Goal: Transaction & Acquisition: Book appointment/travel/reservation

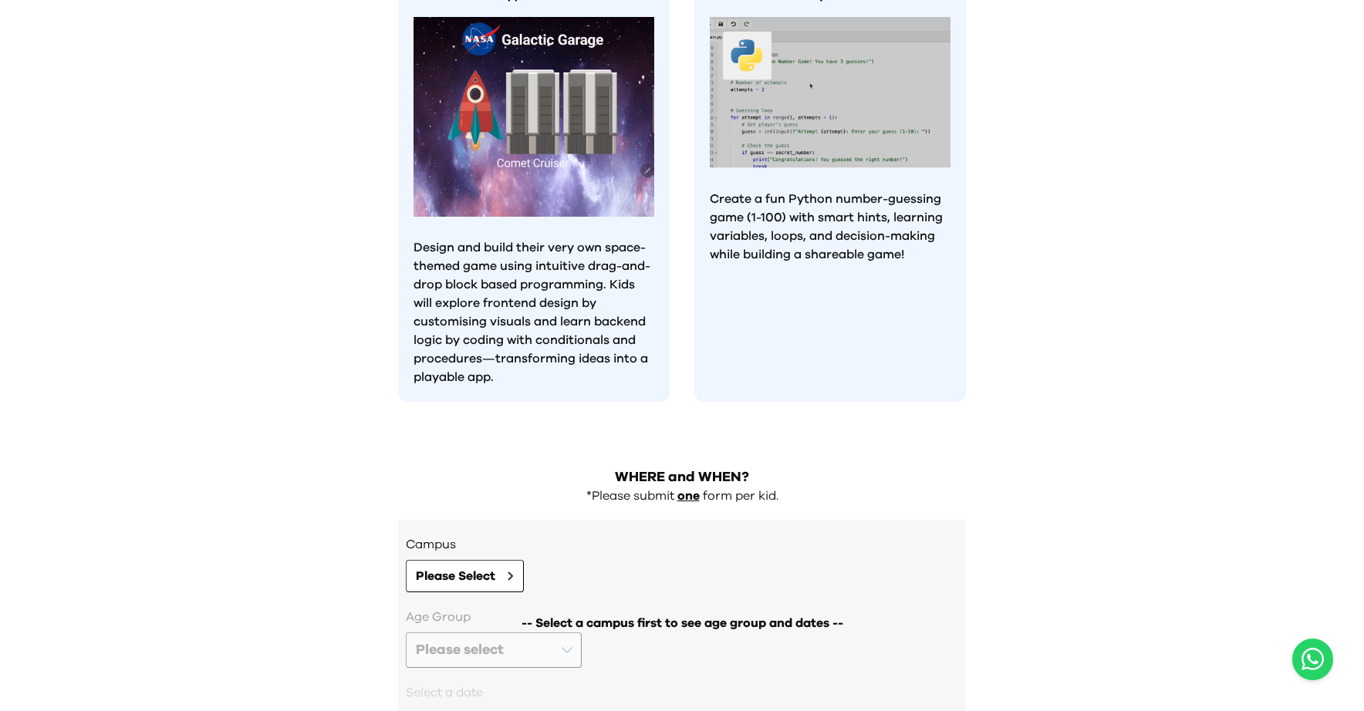
scroll to position [1321, 0]
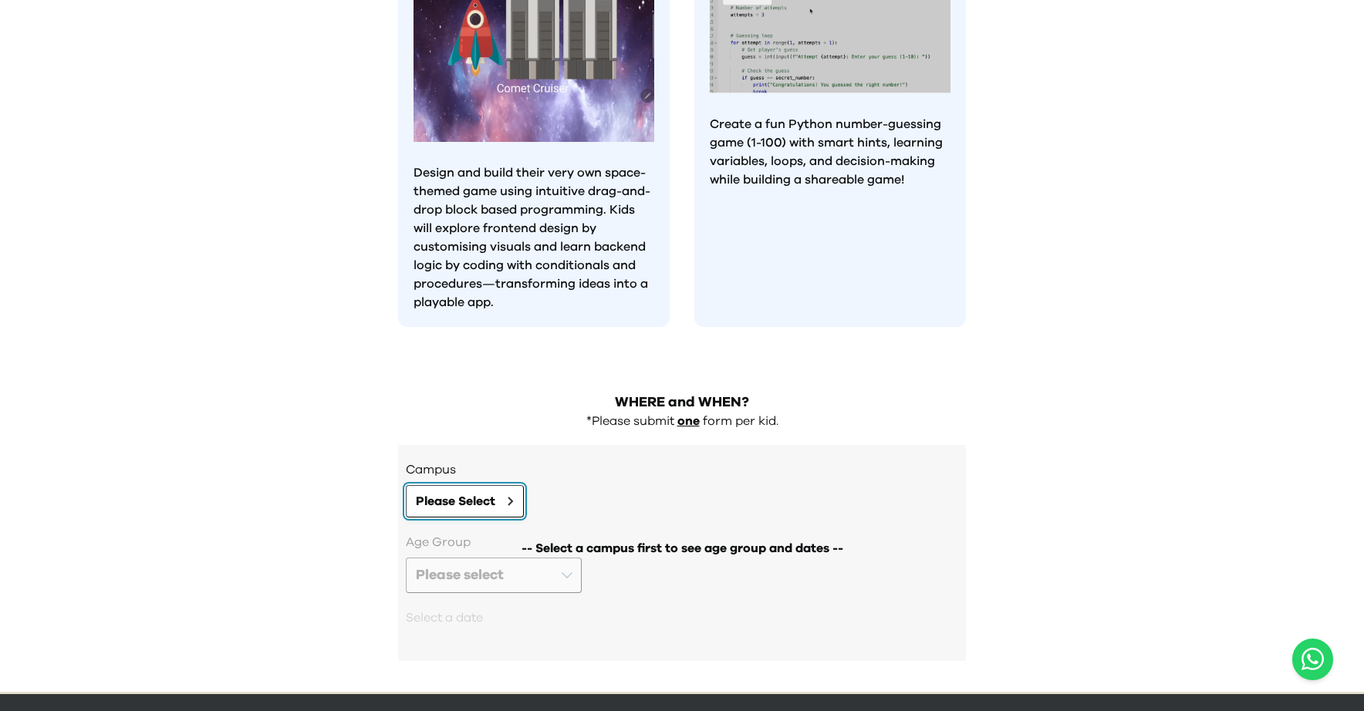
click at [512, 498] on icon at bounding box center [510, 502] width 4 height 8
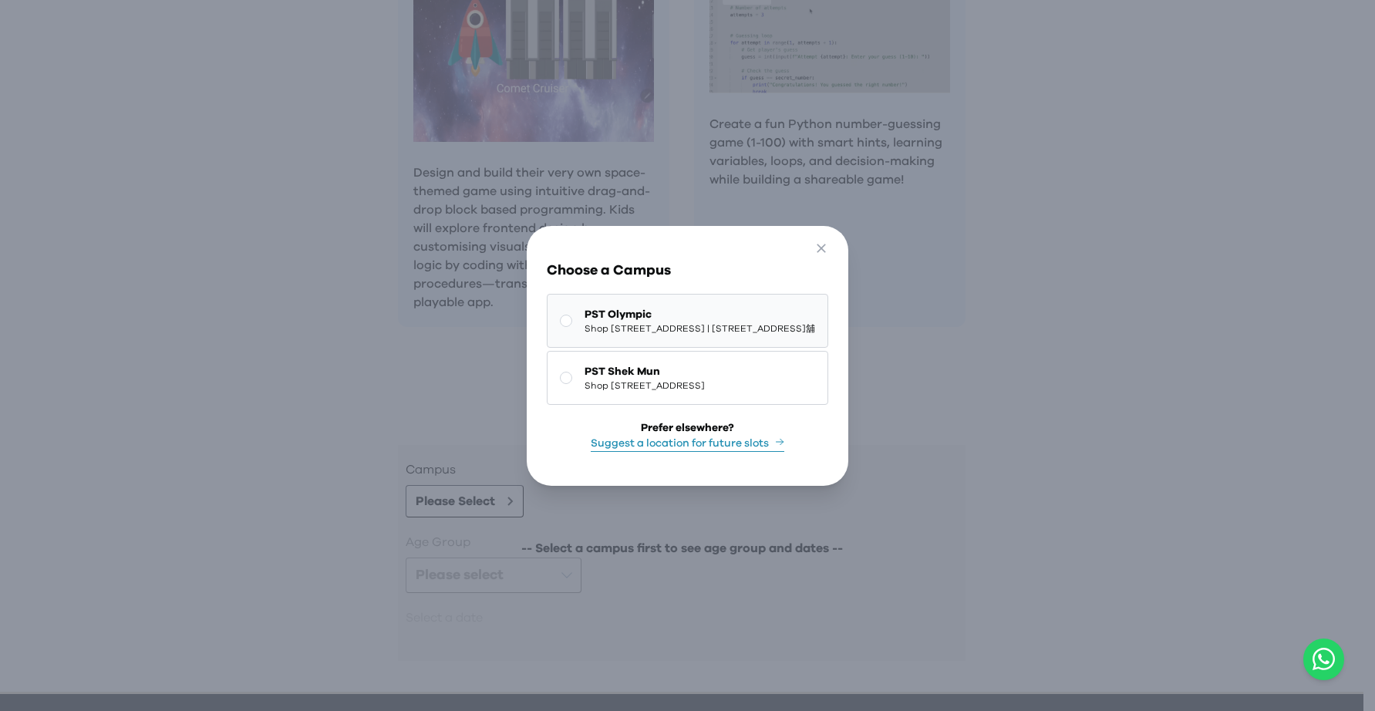
click at [585, 322] on span "Shop 118-119, 1/F, Olympian City 1, 11 Hoi Fai Road, Tai Kok Tsui | 大角咀海輝道11號奧海…" at bounding box center [700, 328] width 231 height 12
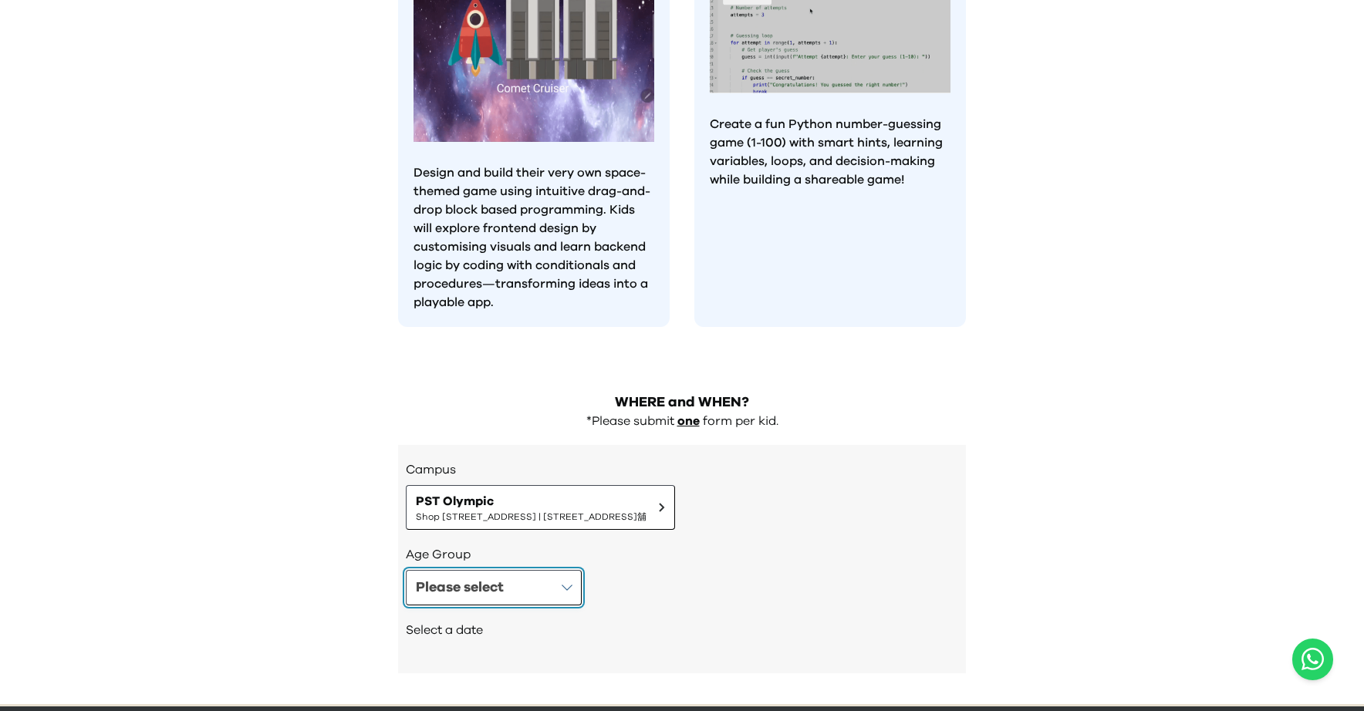
click at [508, 570] on button "Please select" at bounding box center [494, 587] width 176 height 35
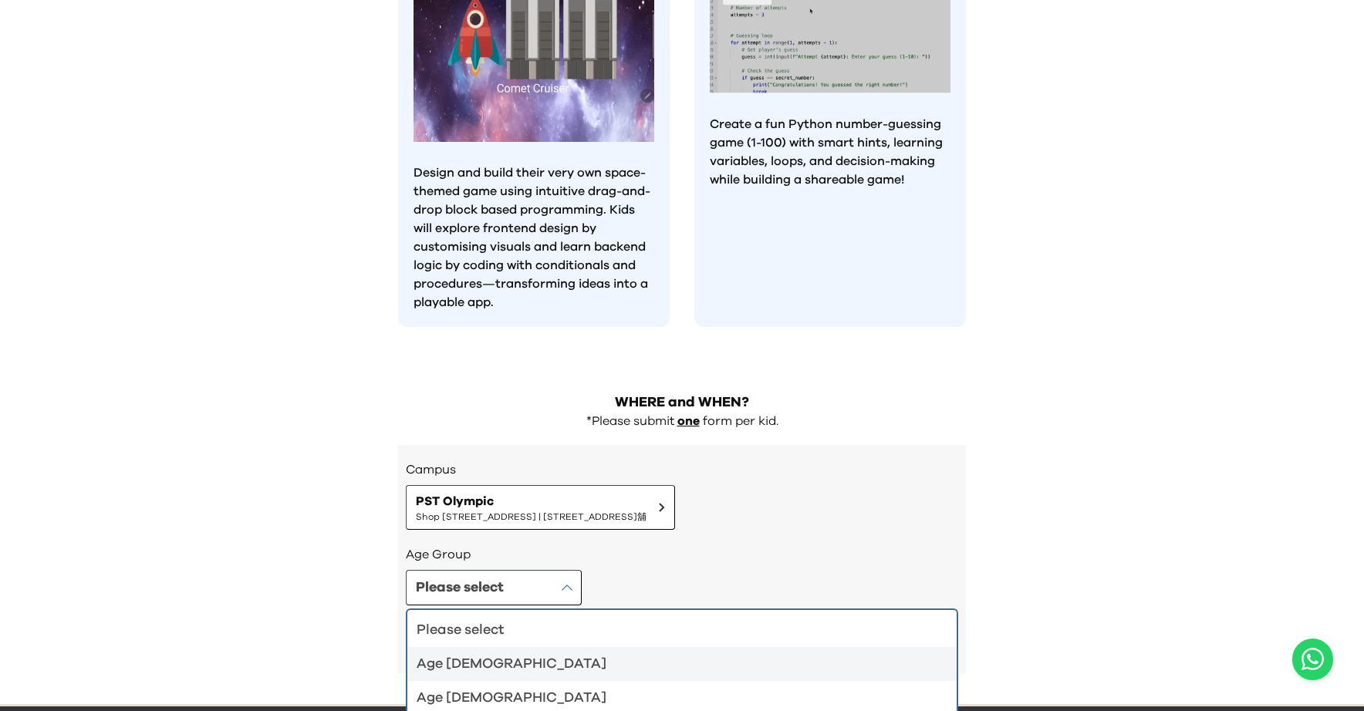
click at [542, 653] on div "Age 4-5" at bounding box center [673, 664] width 512 height 22
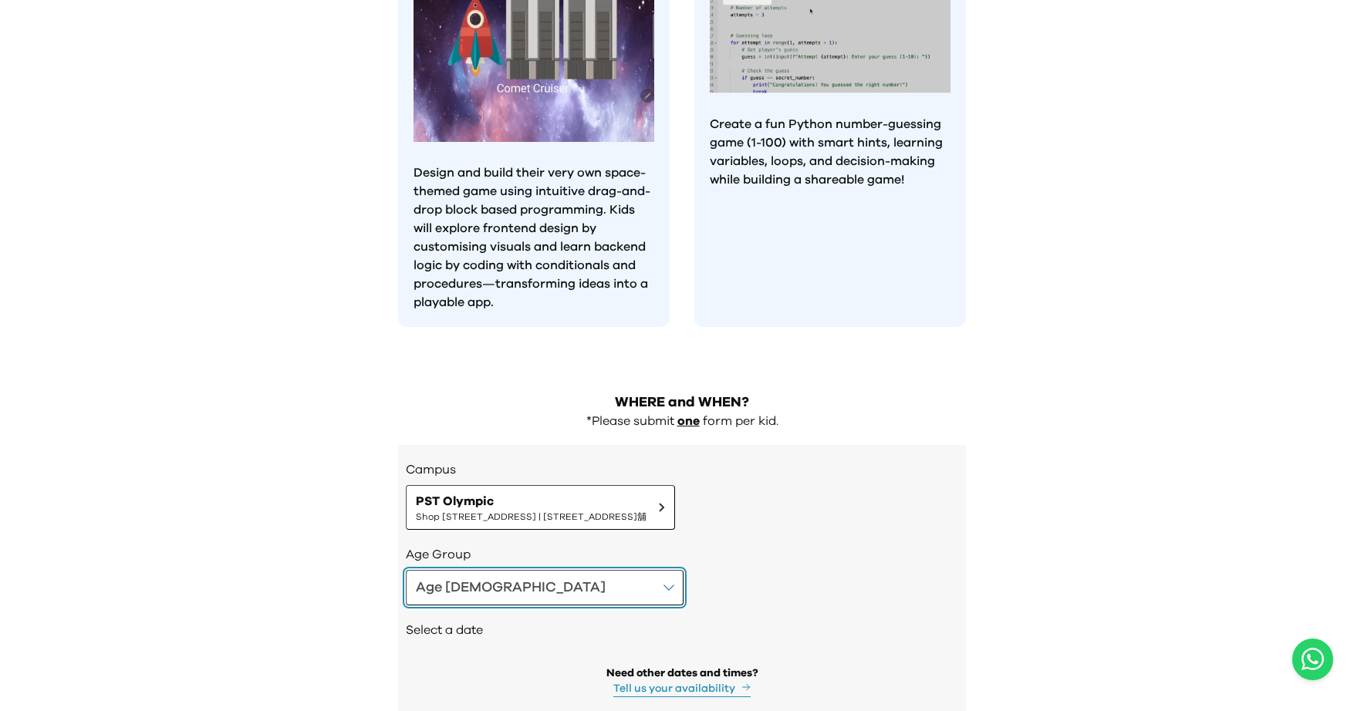
scroll to position [1372, 0]
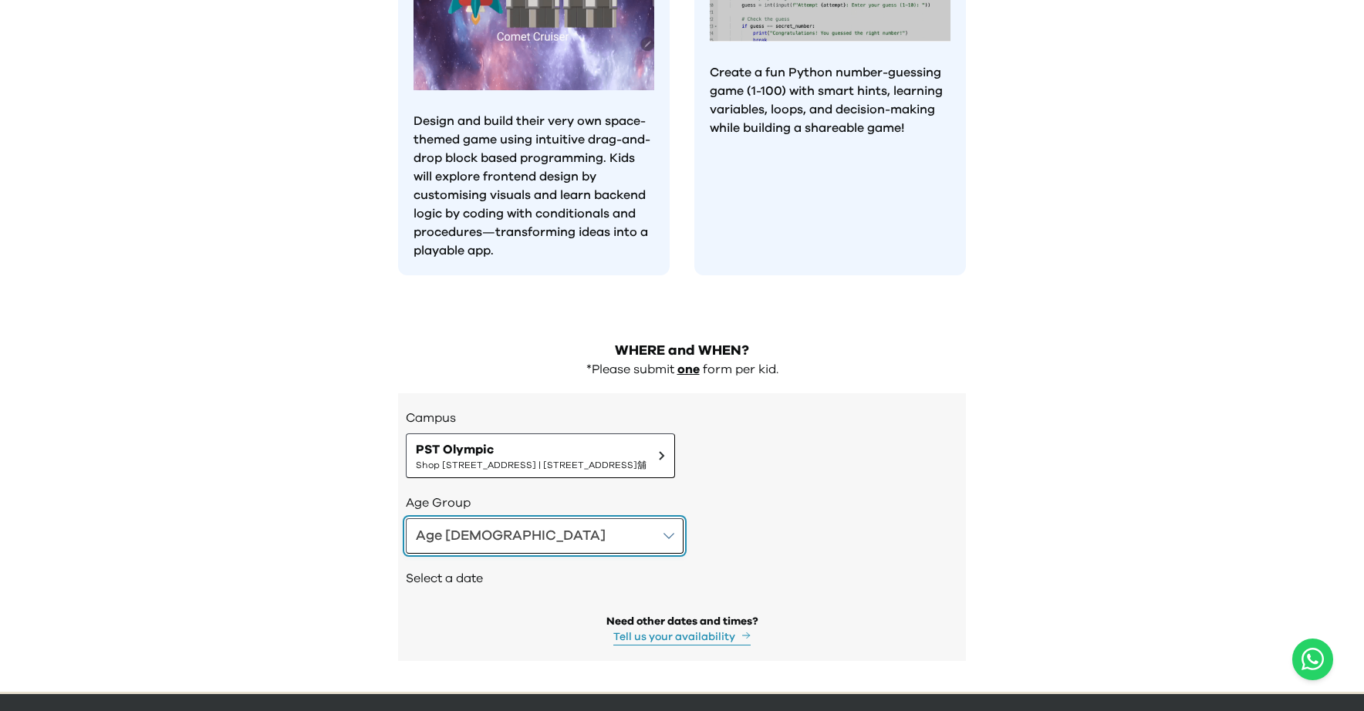
click at [530, 518] on button "Age 4-5" at bounding box center [545, 535] width 278 height 35
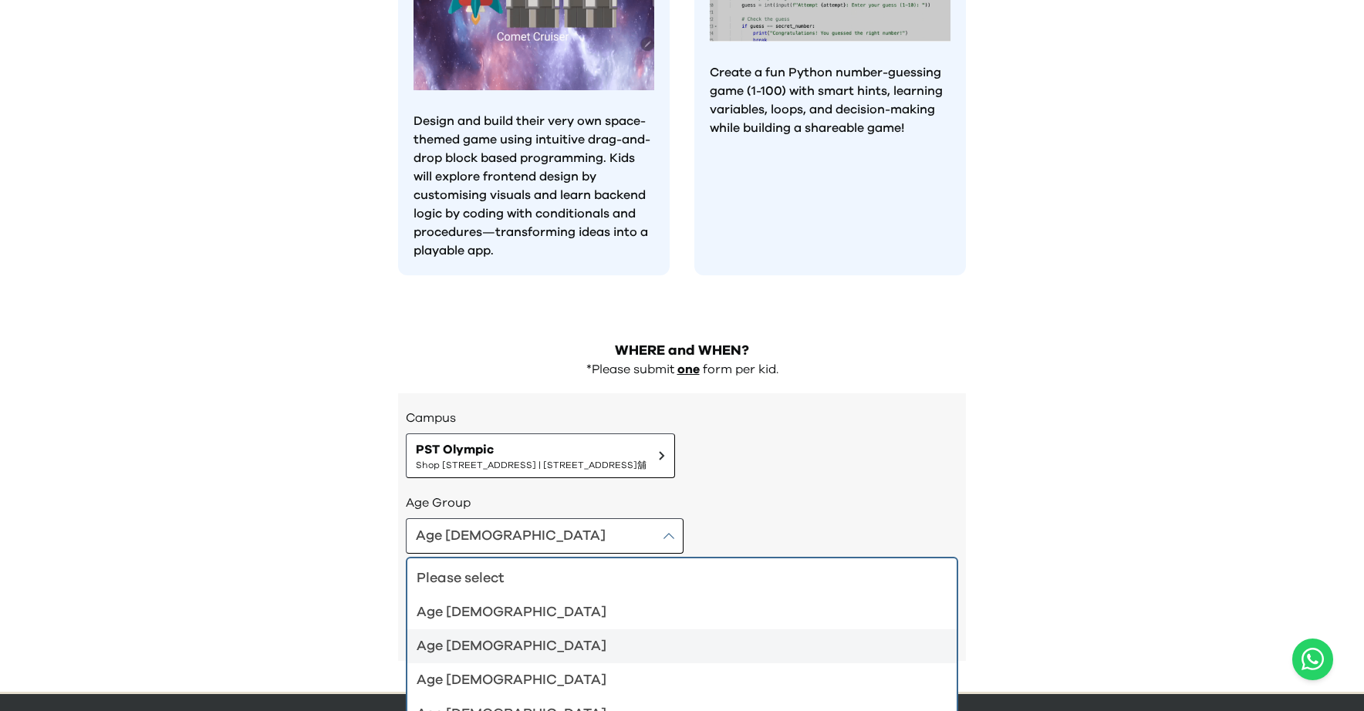
click at [525, 636] on div "Age 6-7" at bounding box center [673, 647] width 512 height 22
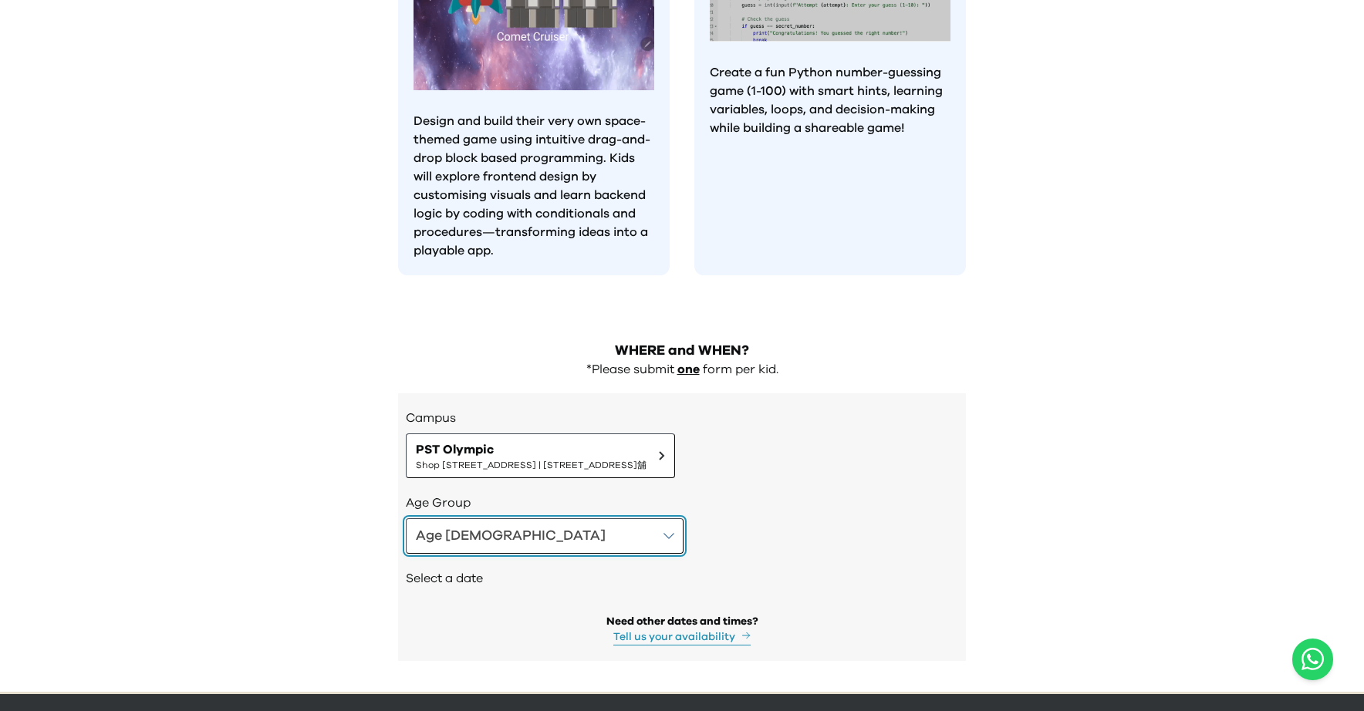
click at [525, 518] on button "Age 6-7" at bounding box center [545, 535] width 278 height 35
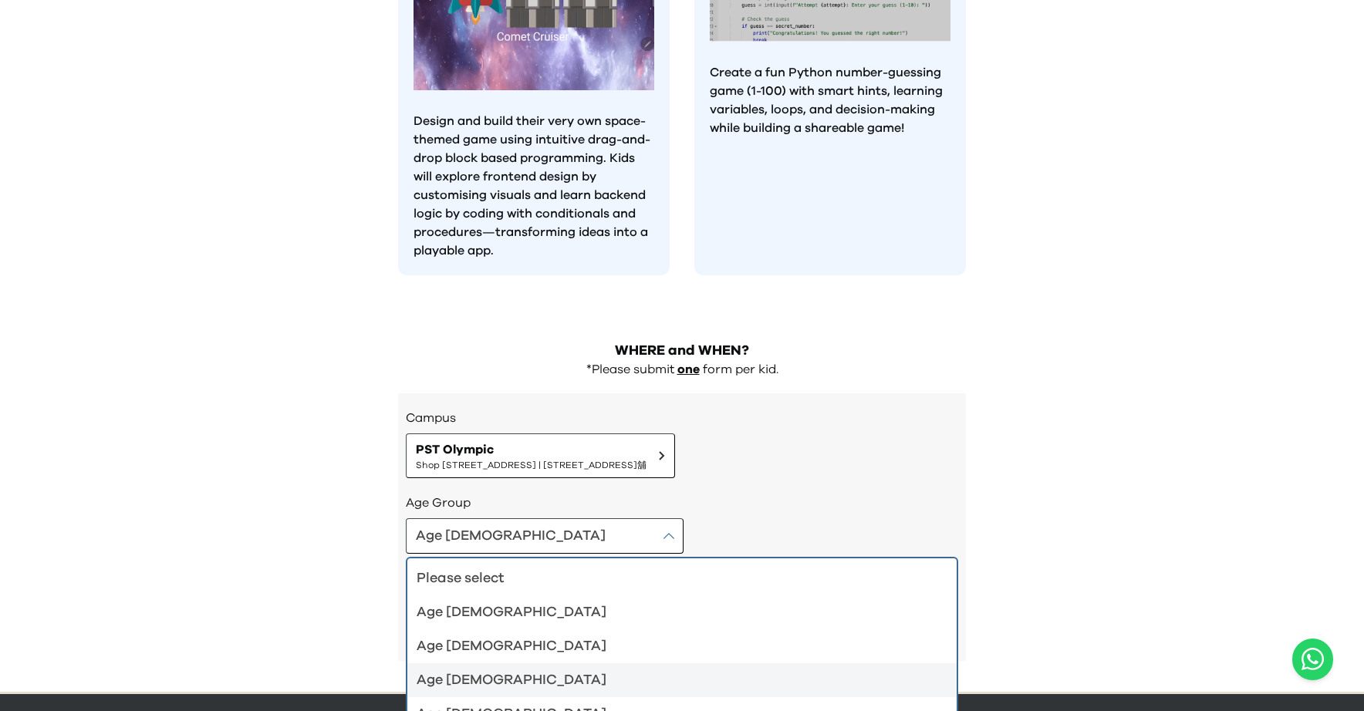
click at [524, 670] on div "Age 8-9" at bounding box center [673, 681] width 512 height 22
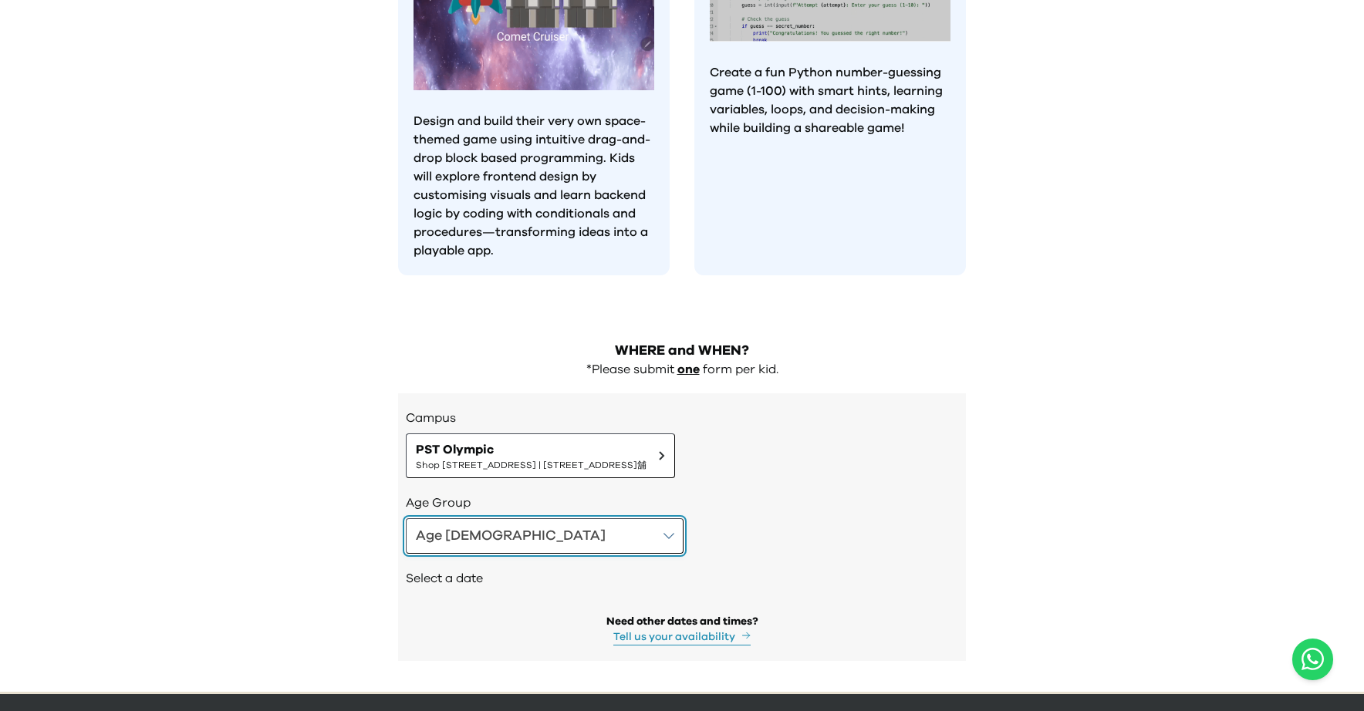
click at [524, 518] on button "Age 8-9" at bounding box center [545, 535] width 278 height 35
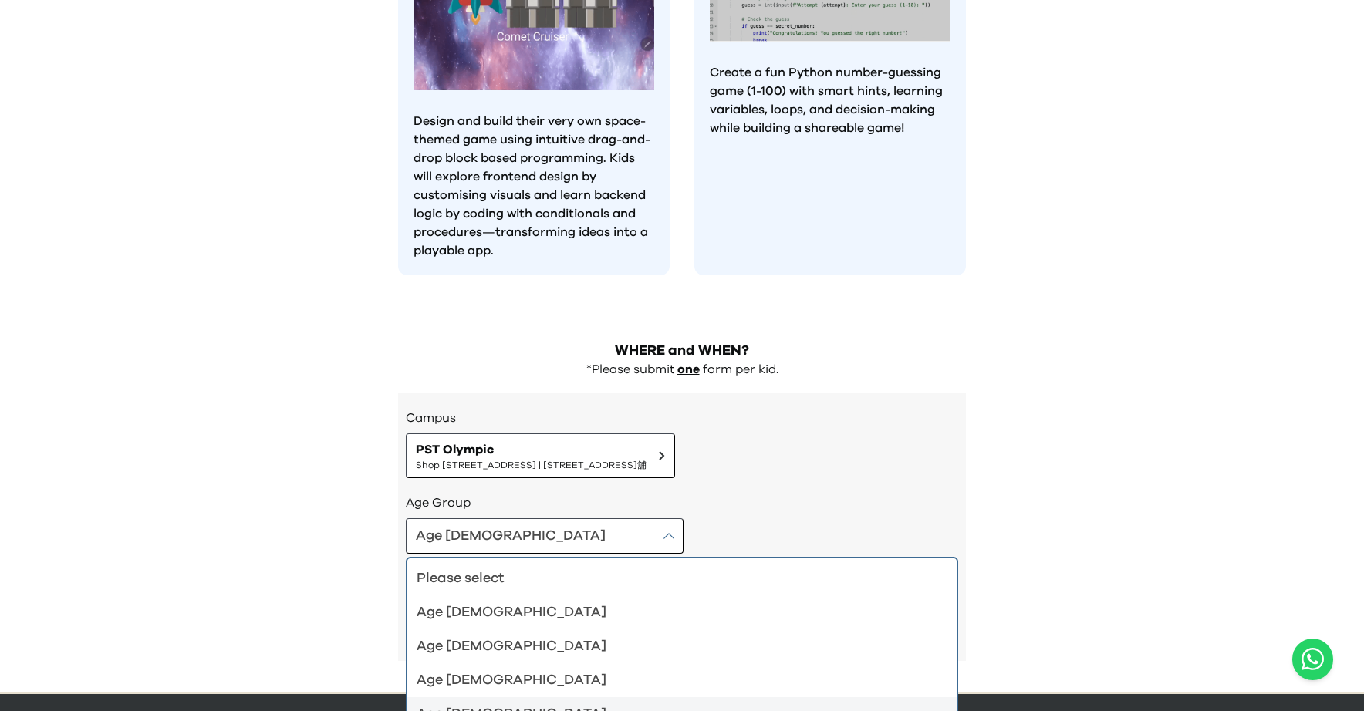
click at [521, 704] on div "Age 10-12" at bounding box center [673, 715] width 512 height 22
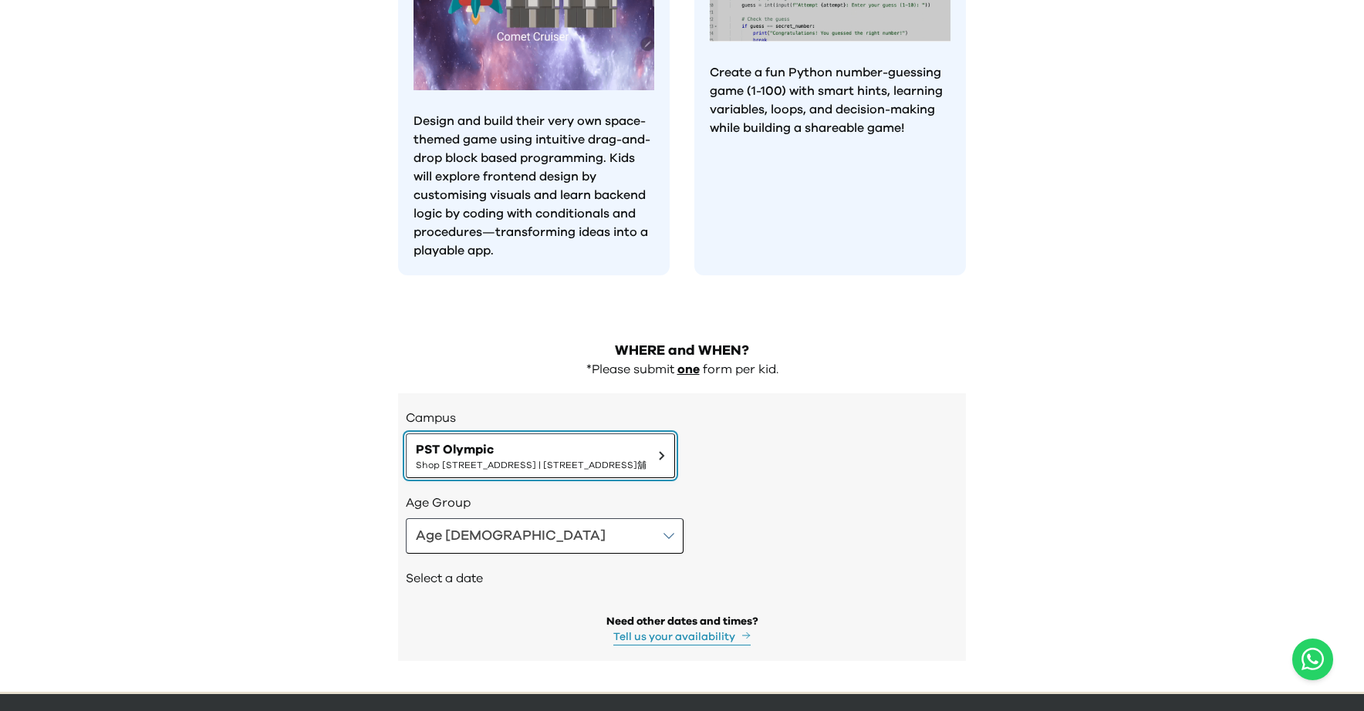
click at [621, 459] on span "Shop 118-119, 1/F, Olympian City 1, 11 Hoi Fai Road, Tai Kok Tsui | 大角咀海輝道11號奧海…" at bounding box center [531, 465] width 231 height 12
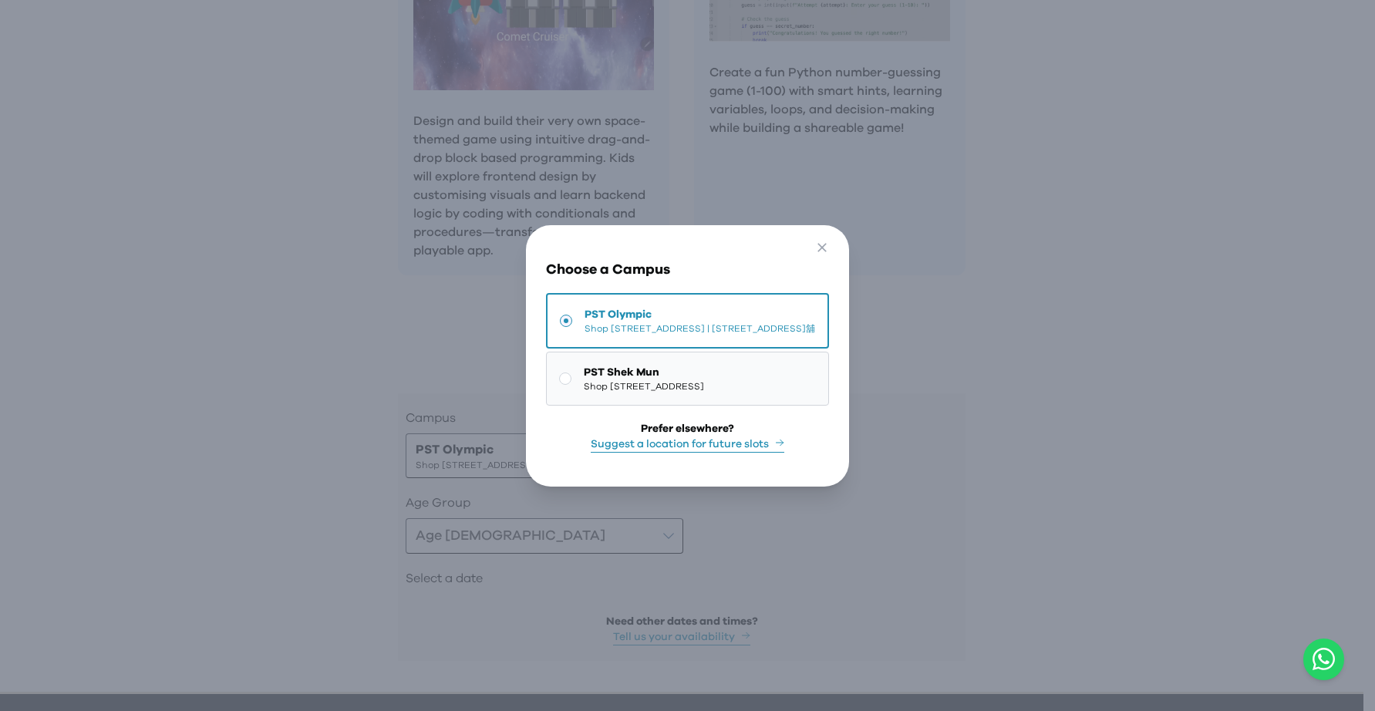
click at [621, 390] on button "PST Shek Mun Shop 227, 2/F, Kings Wing Plaza 1, No.3 On Kwan Street, Shek Mun |…" at bounding box center [687, 379] width 283 height 54
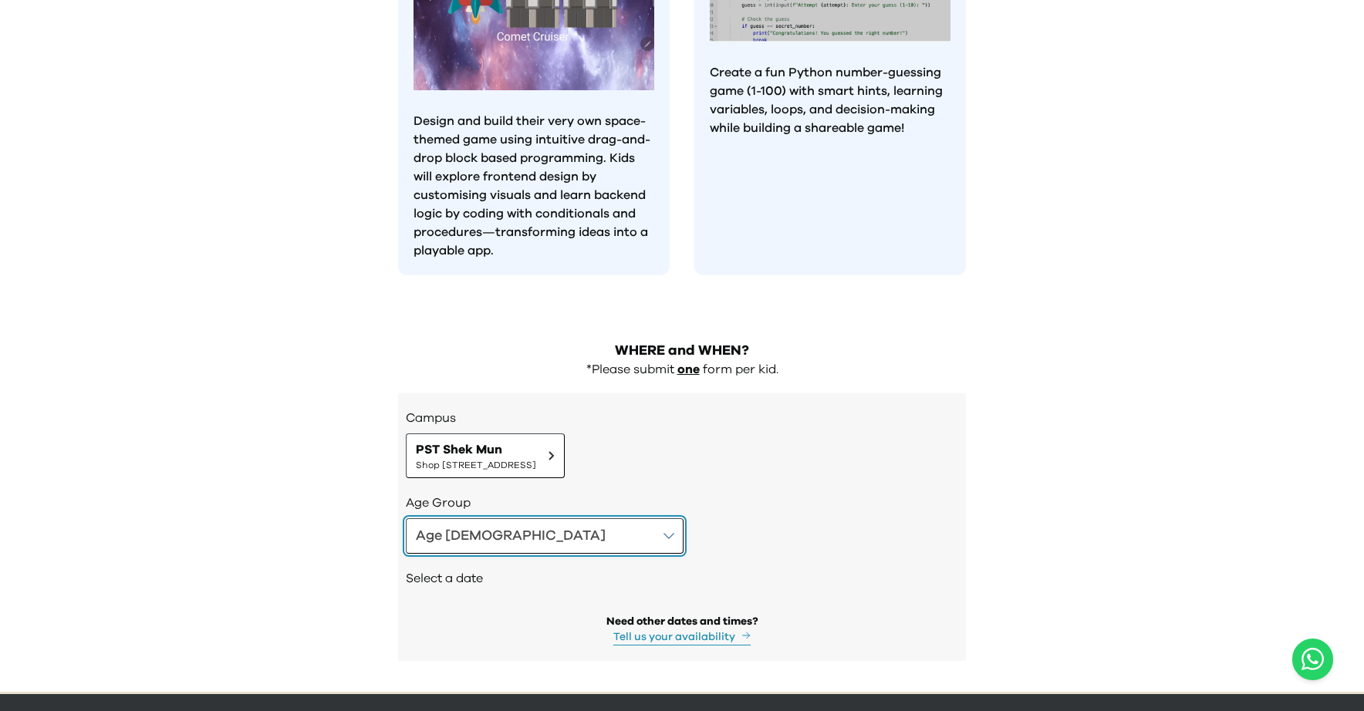
click at [494, 518] on button "Age 10-12" at bounding box center [545, 535] width 278 height 35
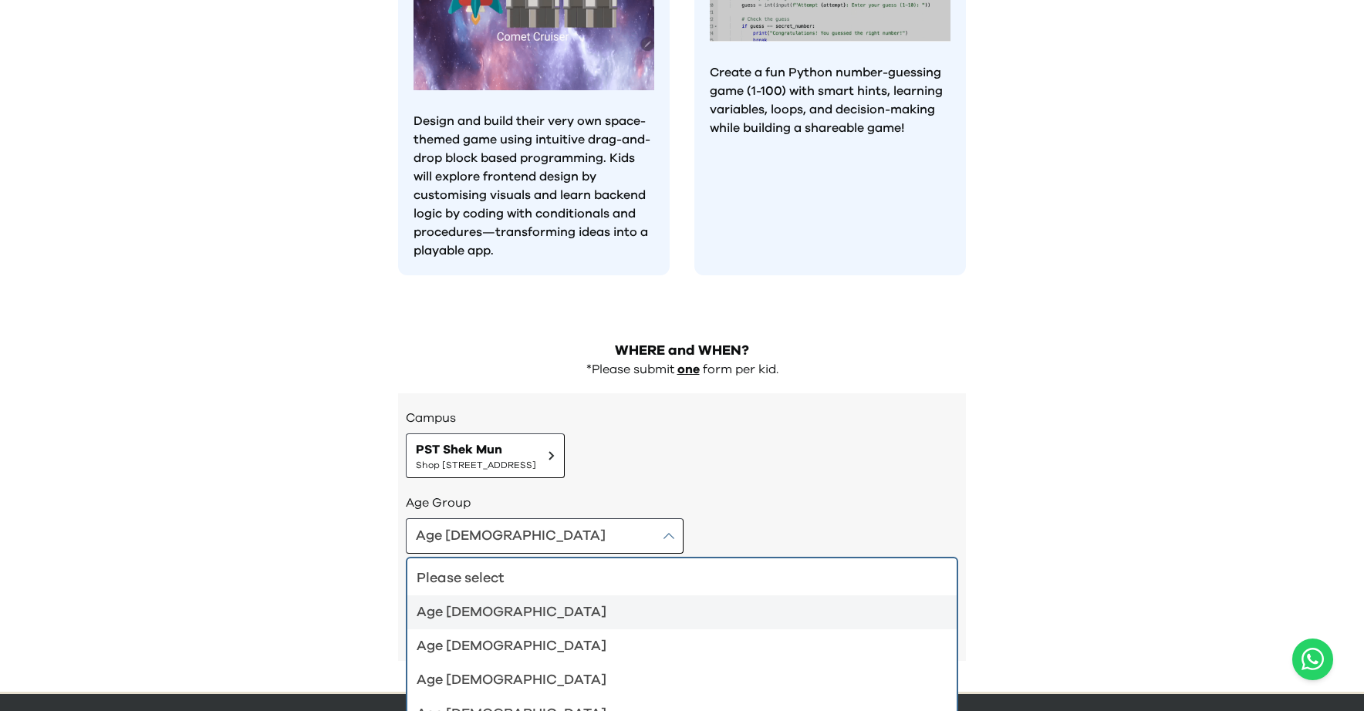
click at [499, 602] on div "Age 4-5" at bounding box center [673, 613] width 512 height 22
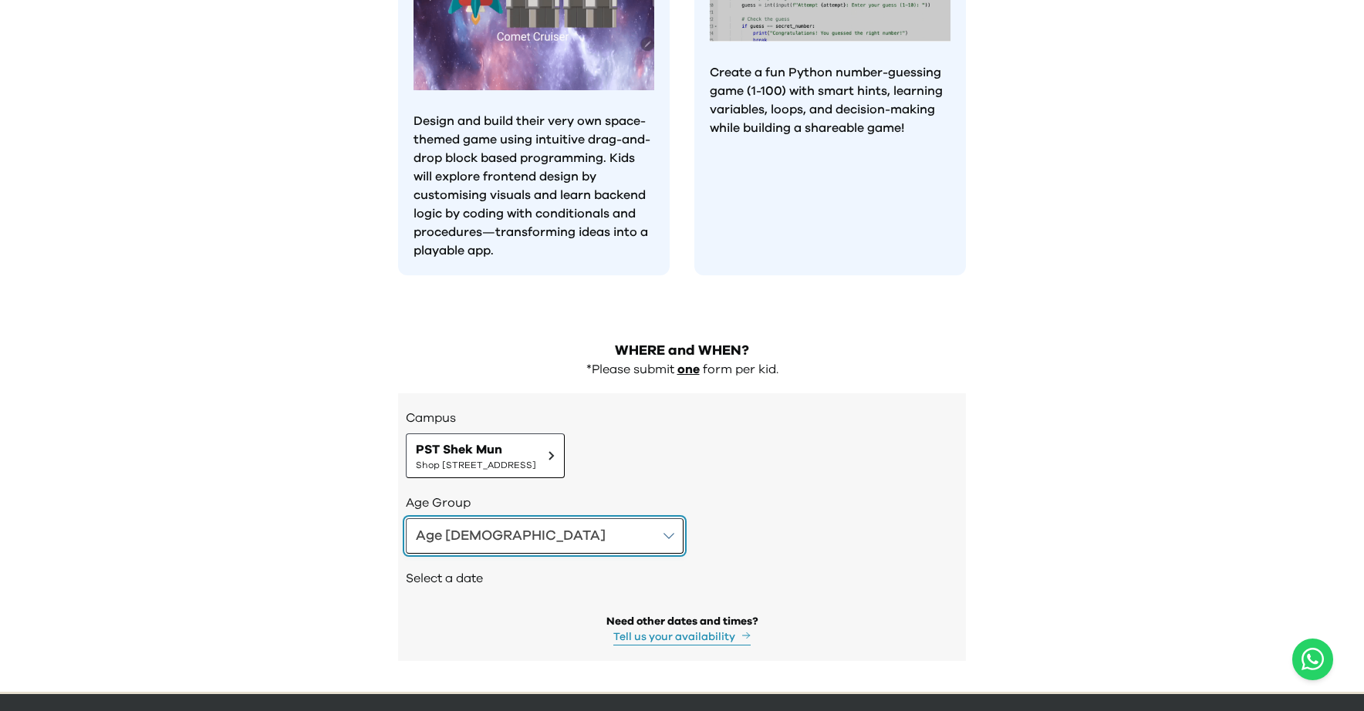
click at [518, 518] on button "Age 4-5" at bounding box center [545, 535] width 278 height 35
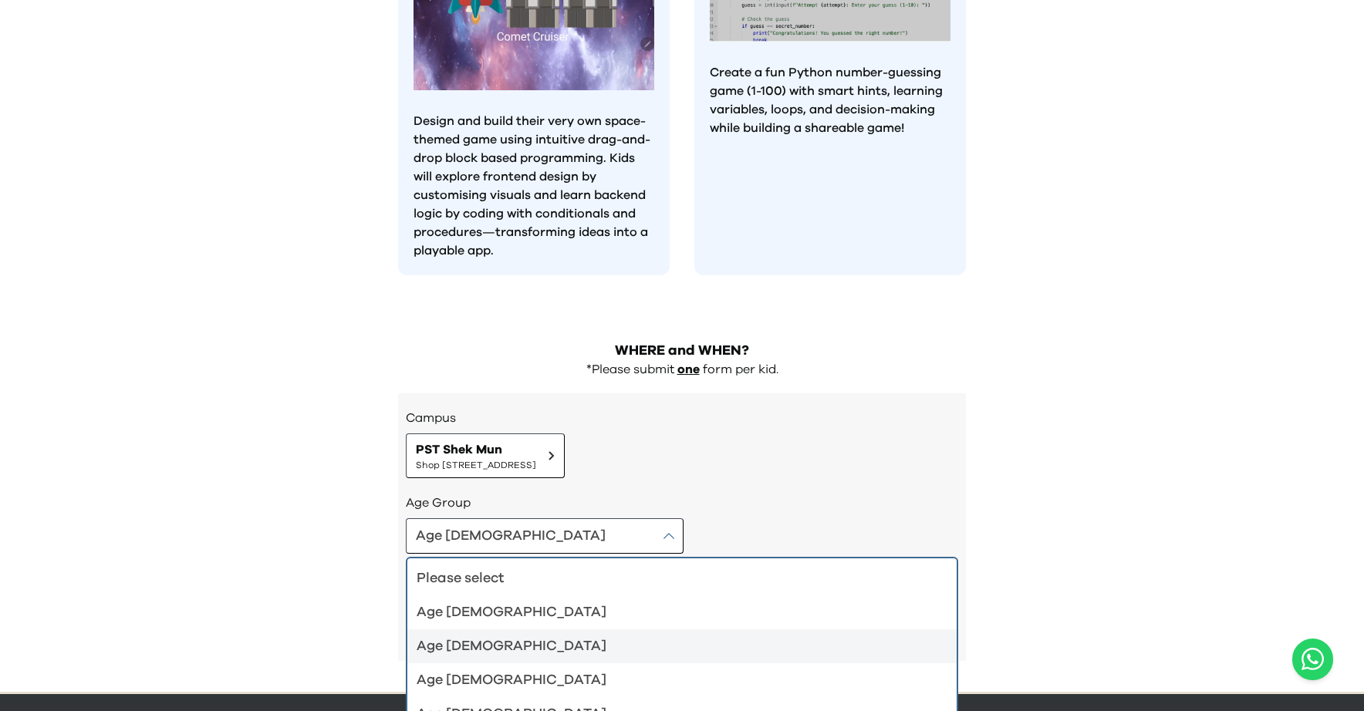
click at [498, 636] on div "Age 6-7" at bounding box center [673, 647] width 512 height 22
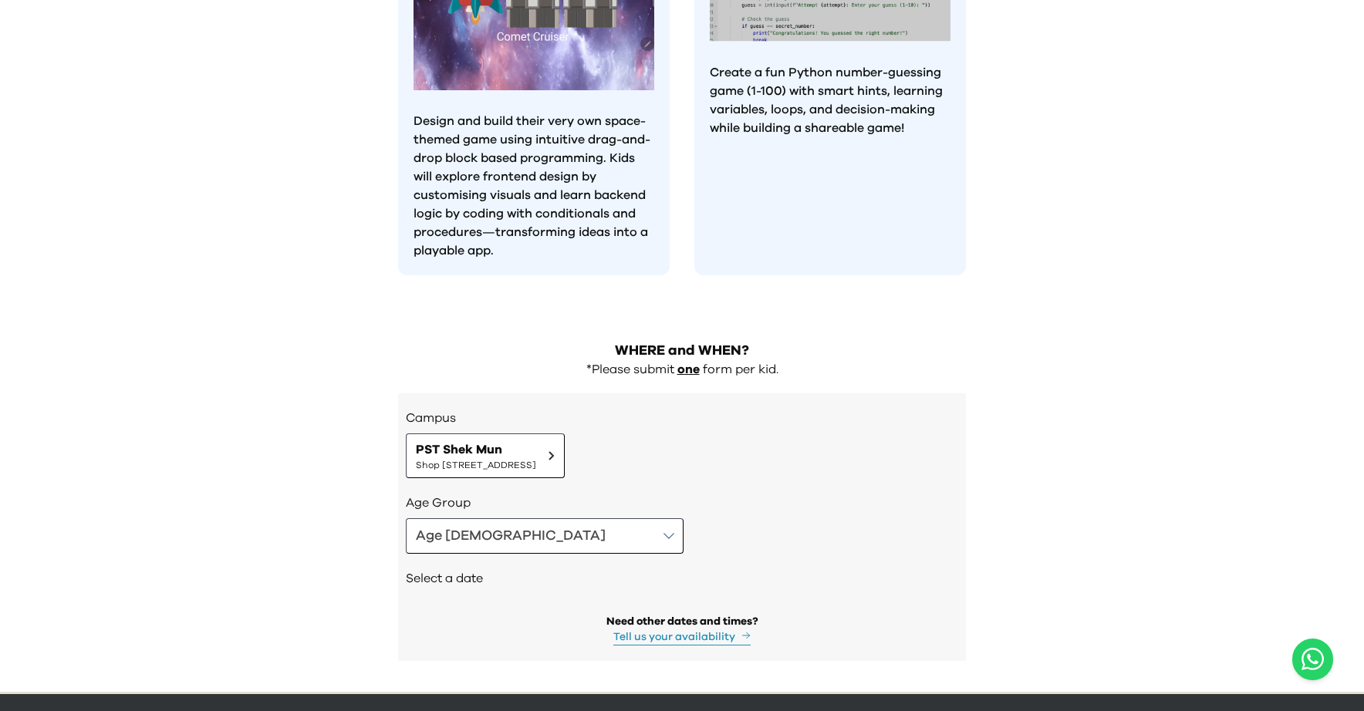
click at [524, 554] on div "Select a date" at bounding box center [682, 580] width 552 height 52
click at [521, 518] on button "Age 6-7" at bounding box center [545, 535] width 278 height 35
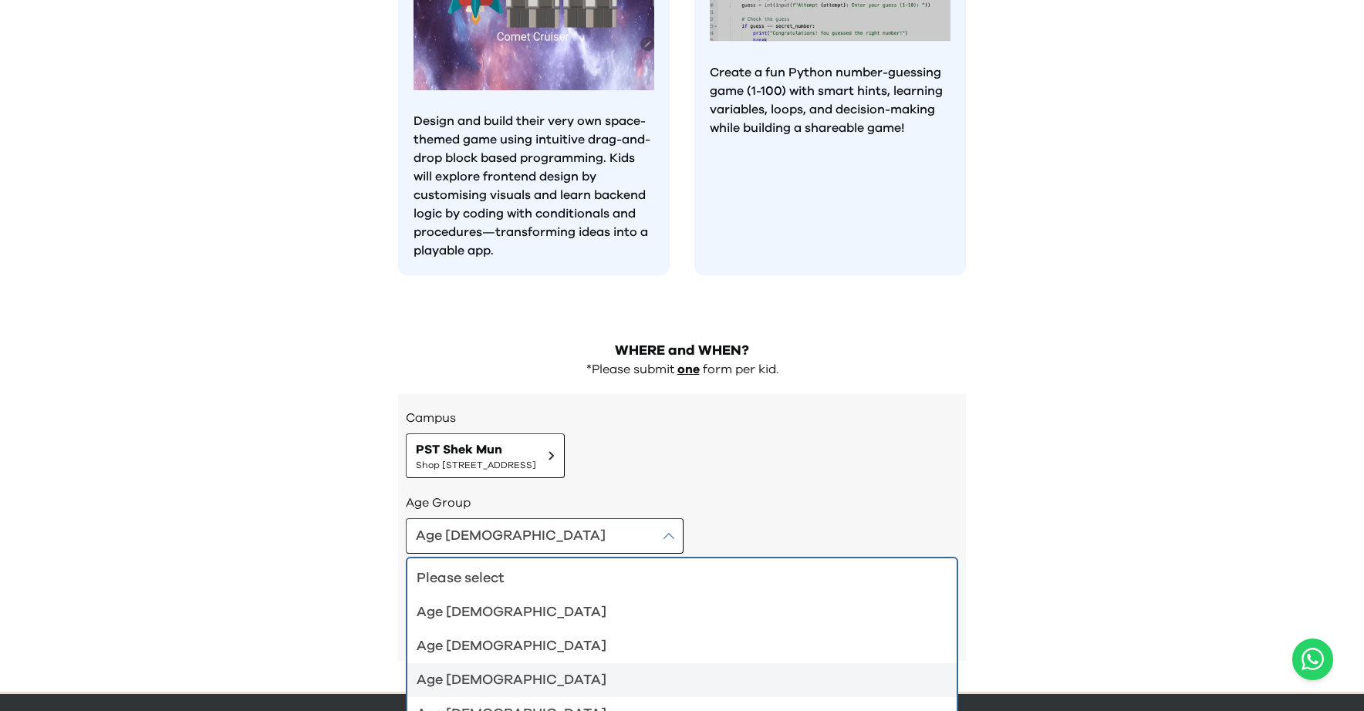
click at [503, 670] on div "Age 8-9" at bounding box center [673, 681] width 512 height 22
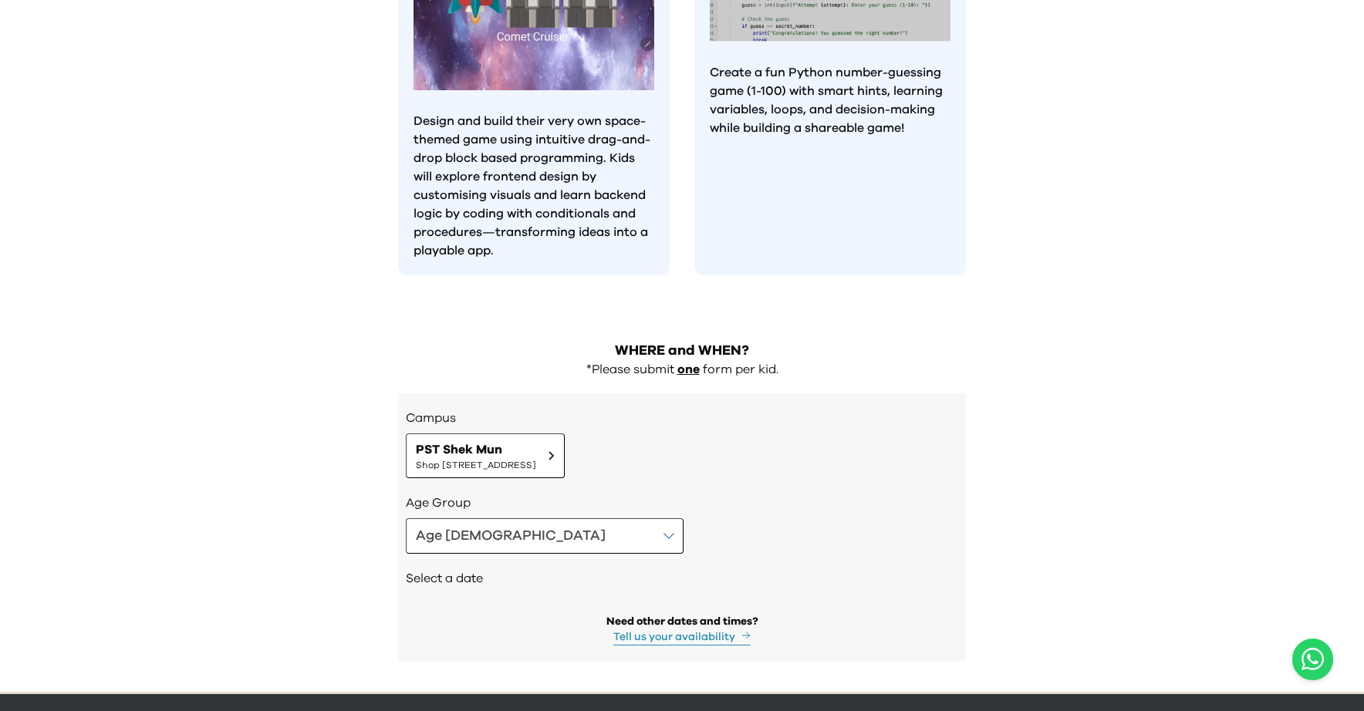
click at [511, 494] on div "Age Group Age 8-9" at bounding box center [682, 524] width 552 height 60
click at [502, 518] on button "Age 8-9" at bounding box center [545, 535] width 278 height 35
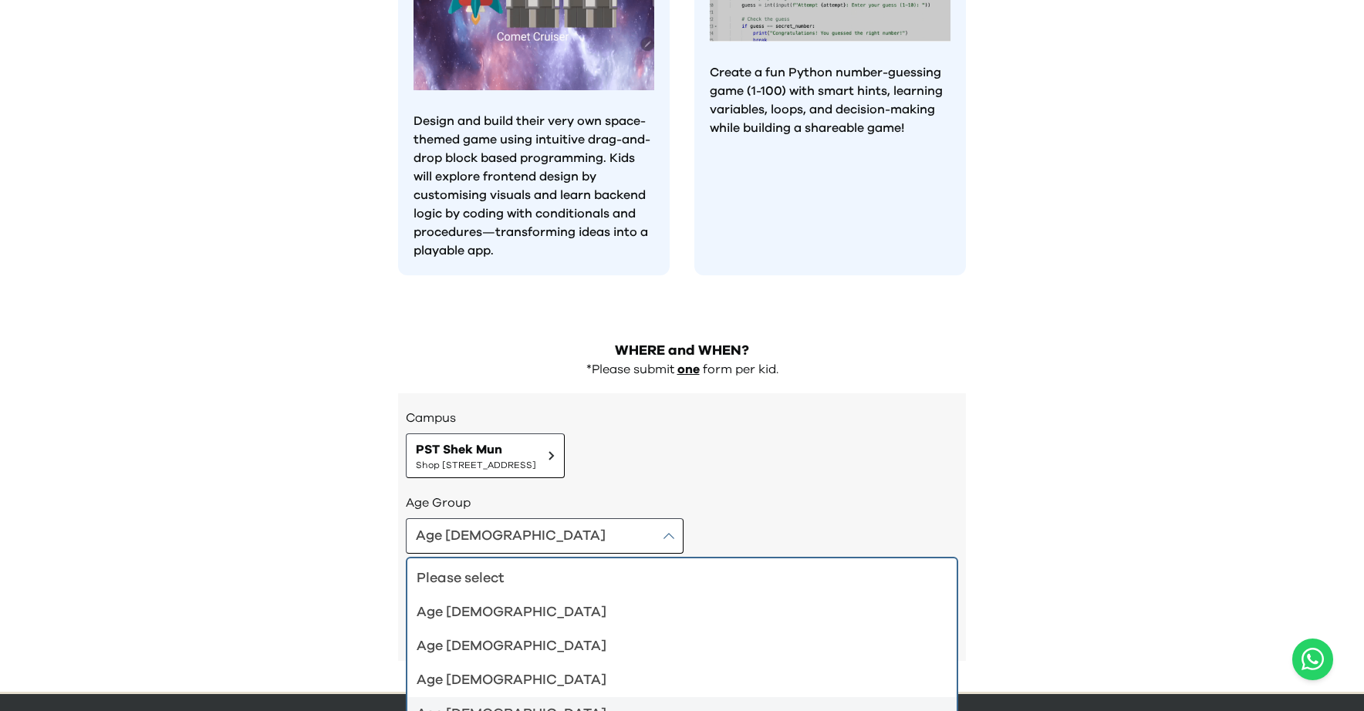
click at [475, 704] on div "Age 10-12" at bounding box center [673, 715] width 512 height 22
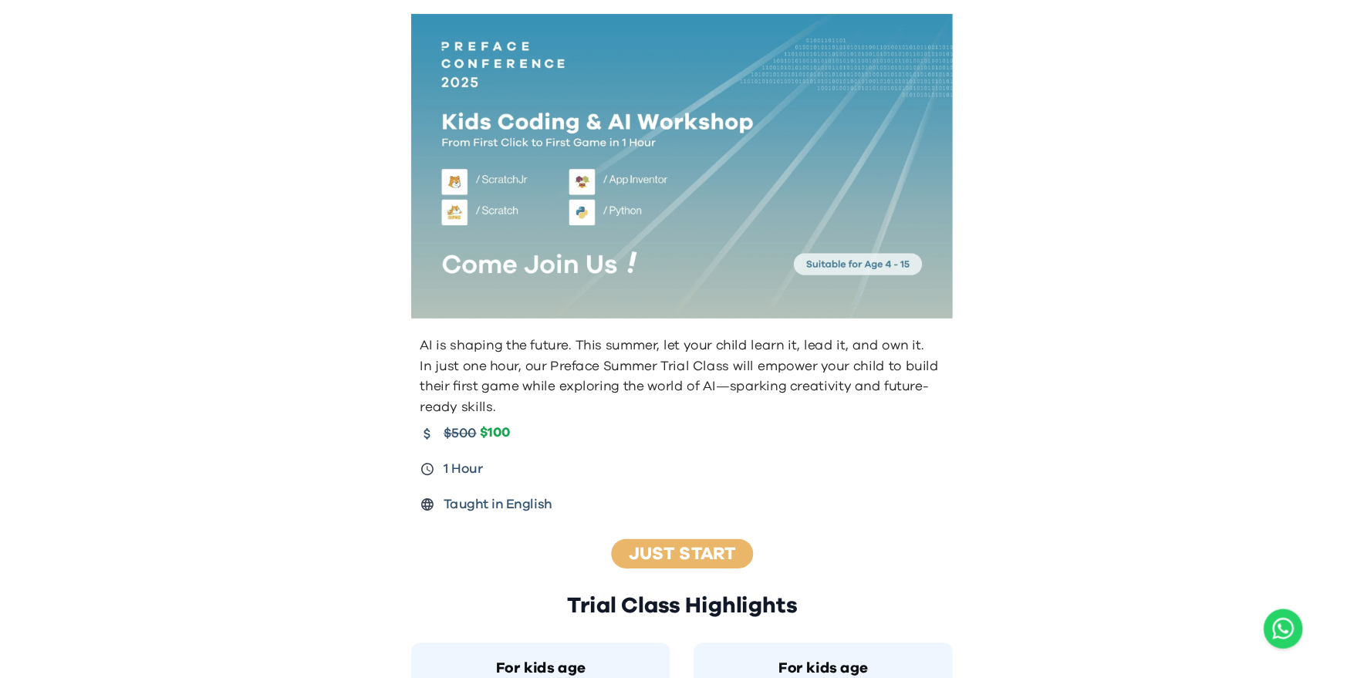
scroll to position [0, 0]
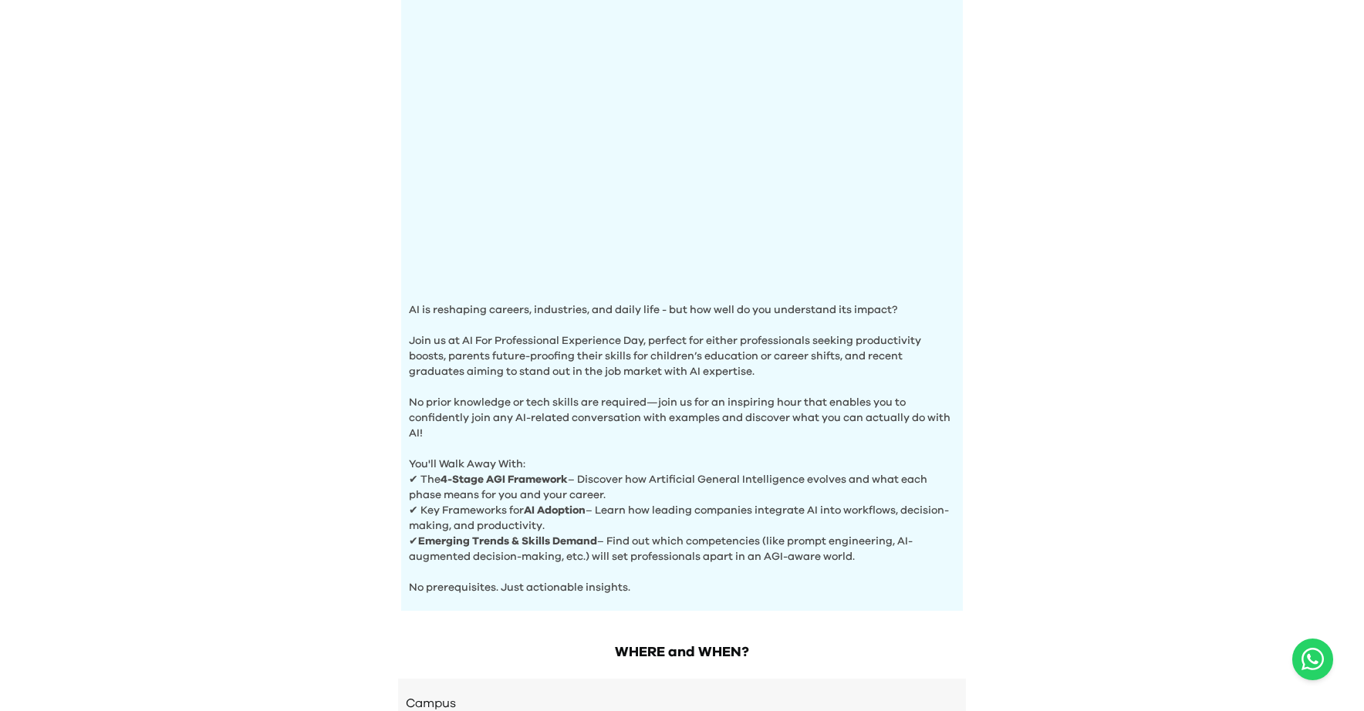
scroll to position [426, 0]
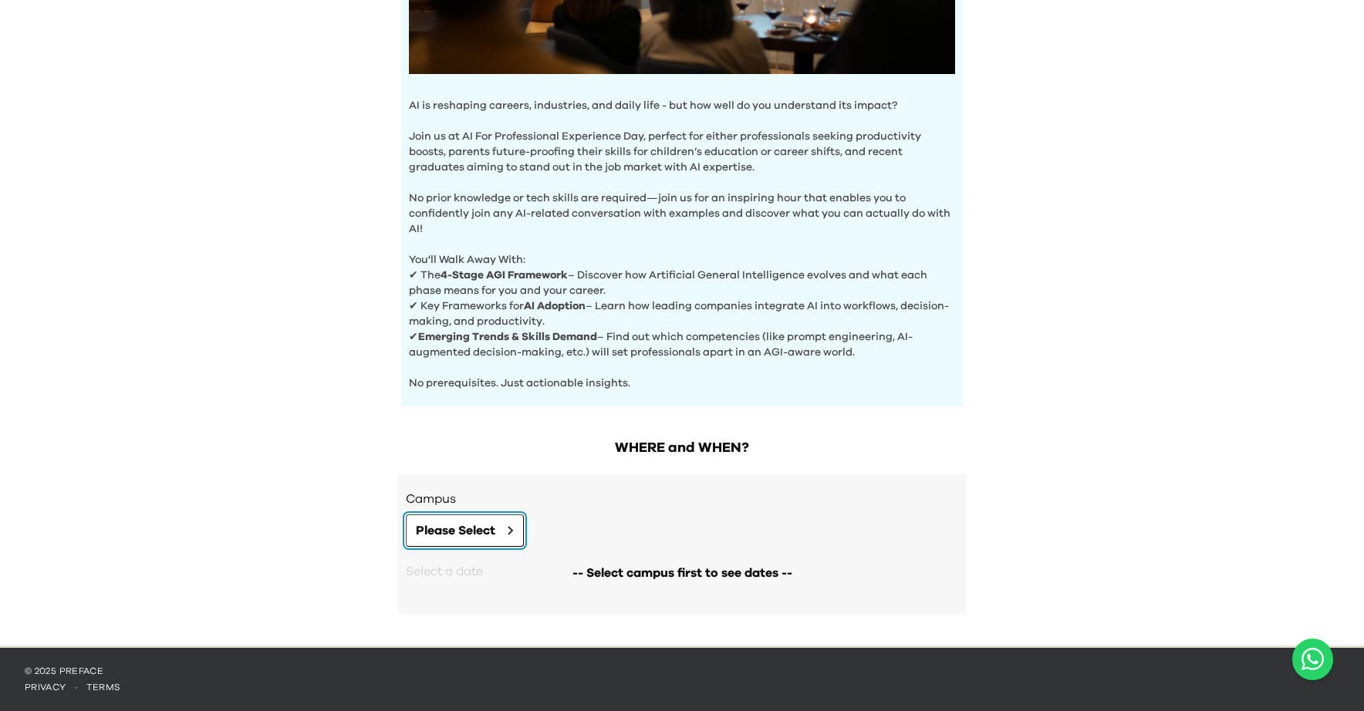
click at [494, 532] on span "Please Select" at bounding box center [455, 530] width 79 height 19
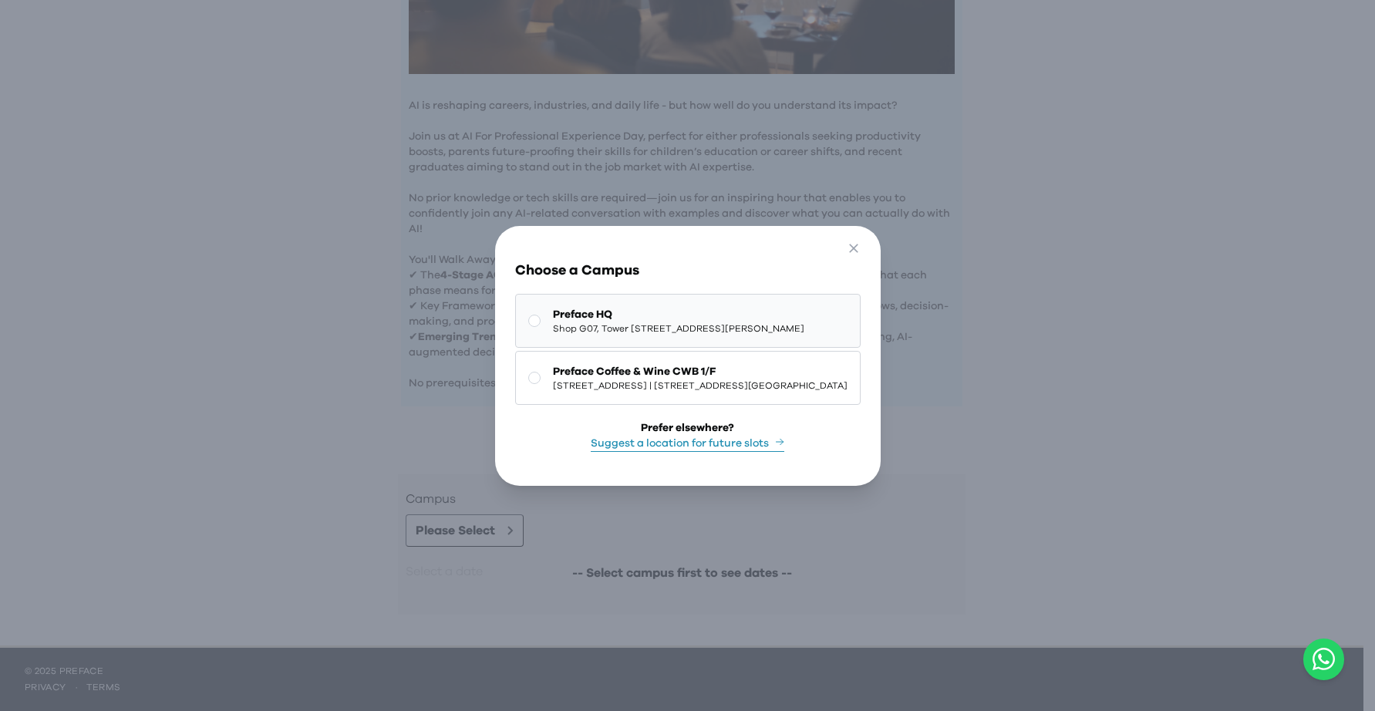
click at [677, 314] on span "Preface HQ" at bounding box center [678, 314] width 251 height 15
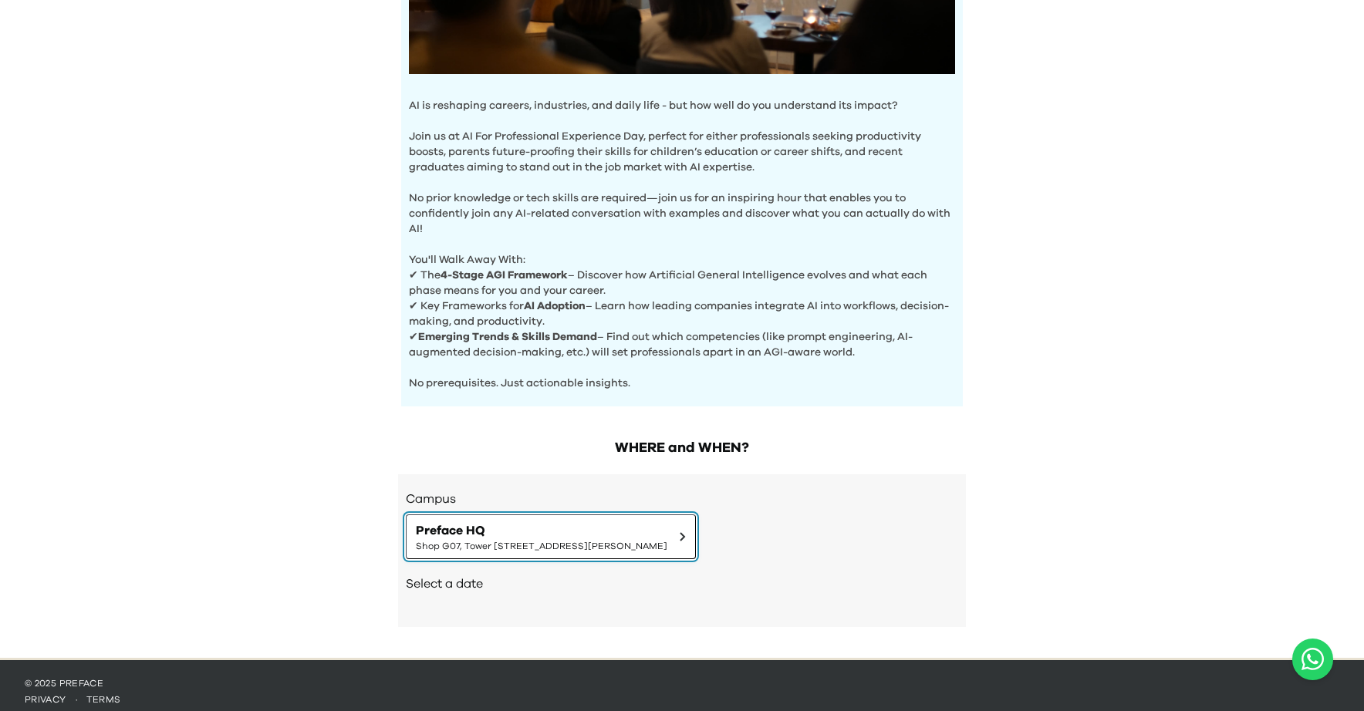
click at [566, 542] on span "Shop G07, Tower 535, 535 Jaffe Road, Causeway Bay | 銅鑼灣謝斐道535號Tower 535 地下G07號舖" at bounding box center [541, 546] width 251 height 12
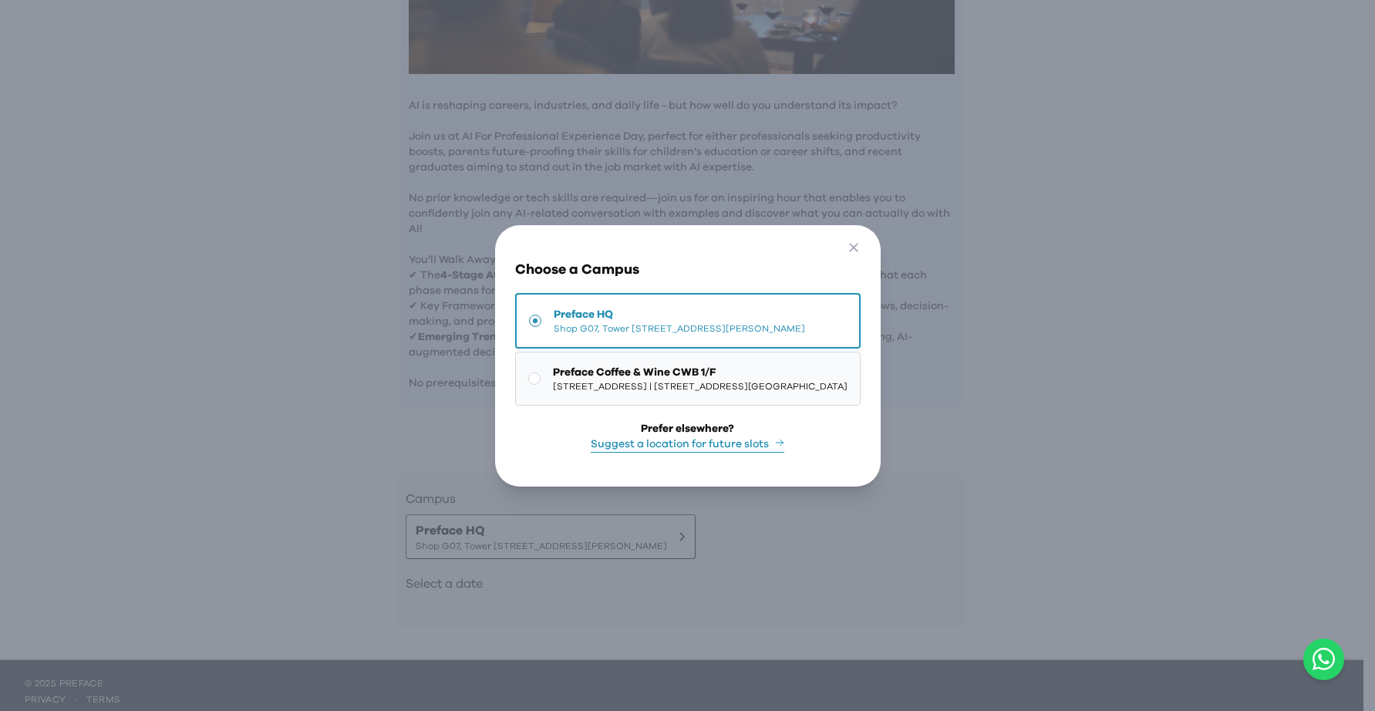
click at [566, 386] on span "1/F, The Sharp, 11 Sharp Street East, Causeway Bay | 銅鑼灣霎東街11號The Sharp 1樓" at bounding box center [700, 386] width 295 height 12
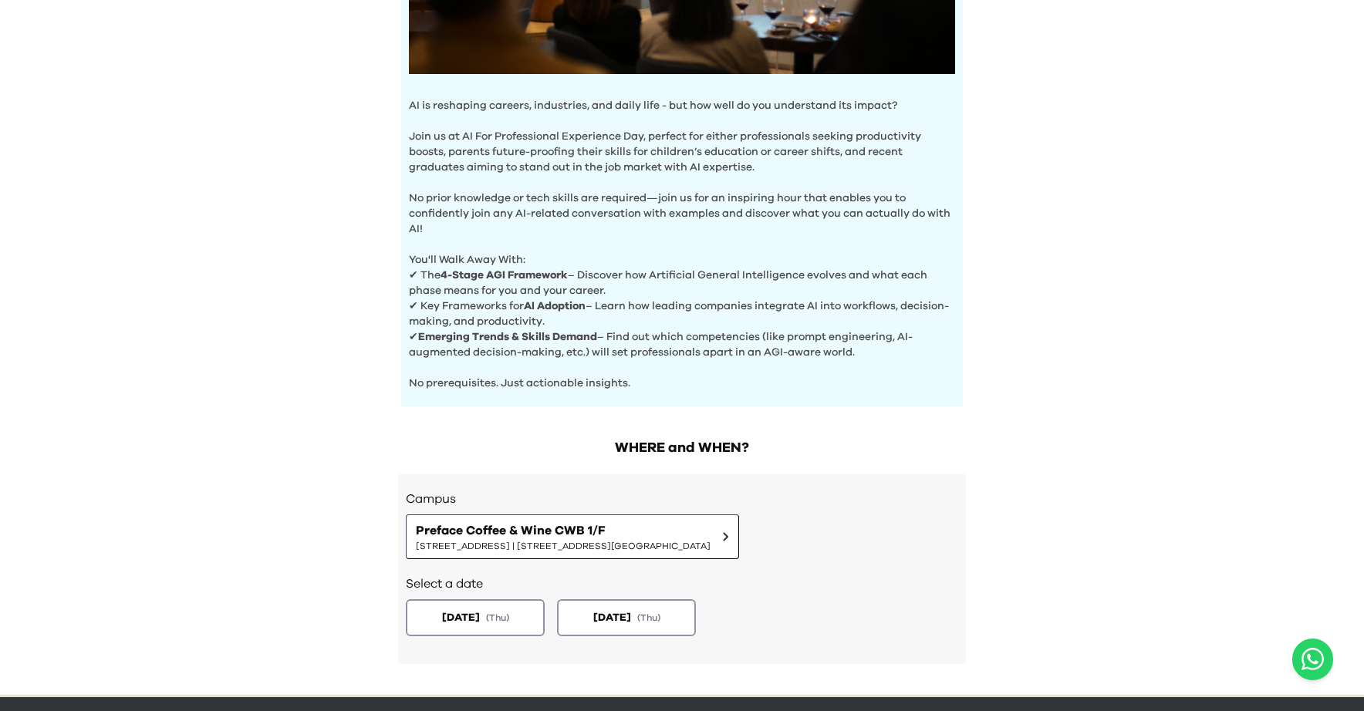
scroll to position [475, 0]
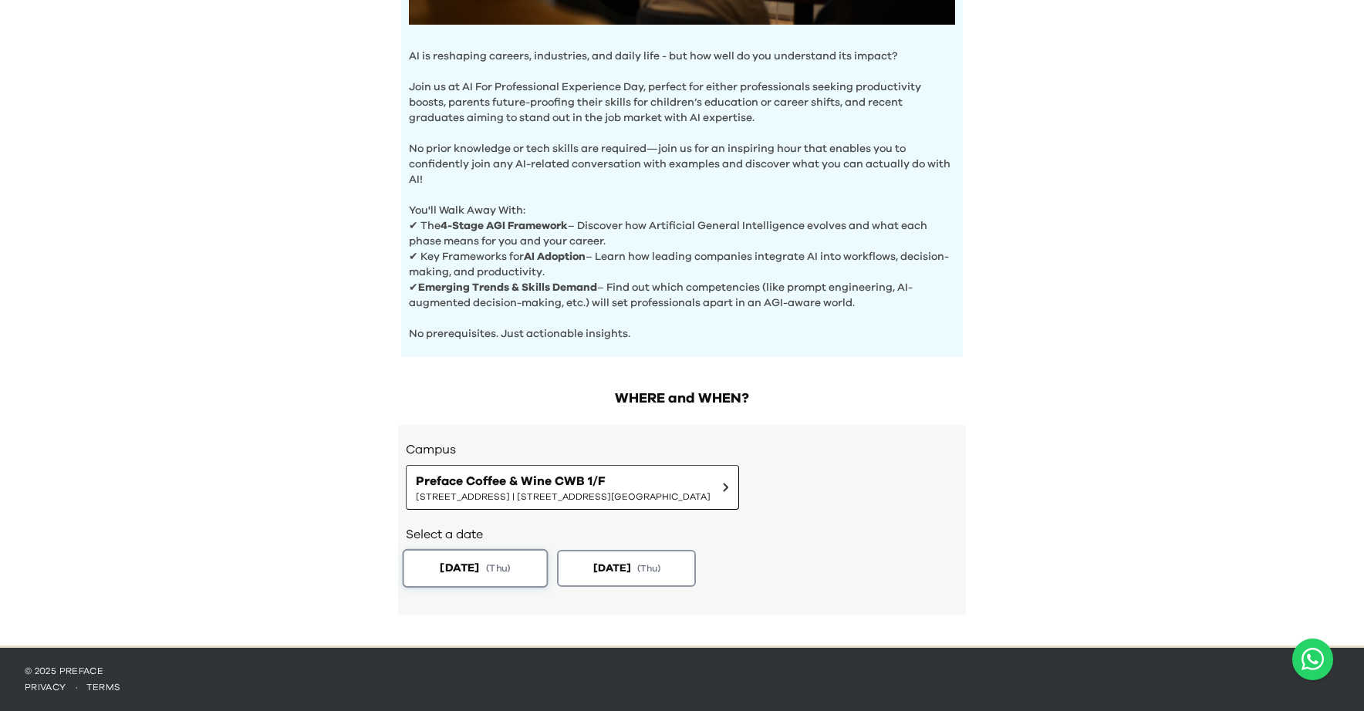
click at [479, 575] on span "2025-09-04" at bounding box center [459, 568] width 39 height 16
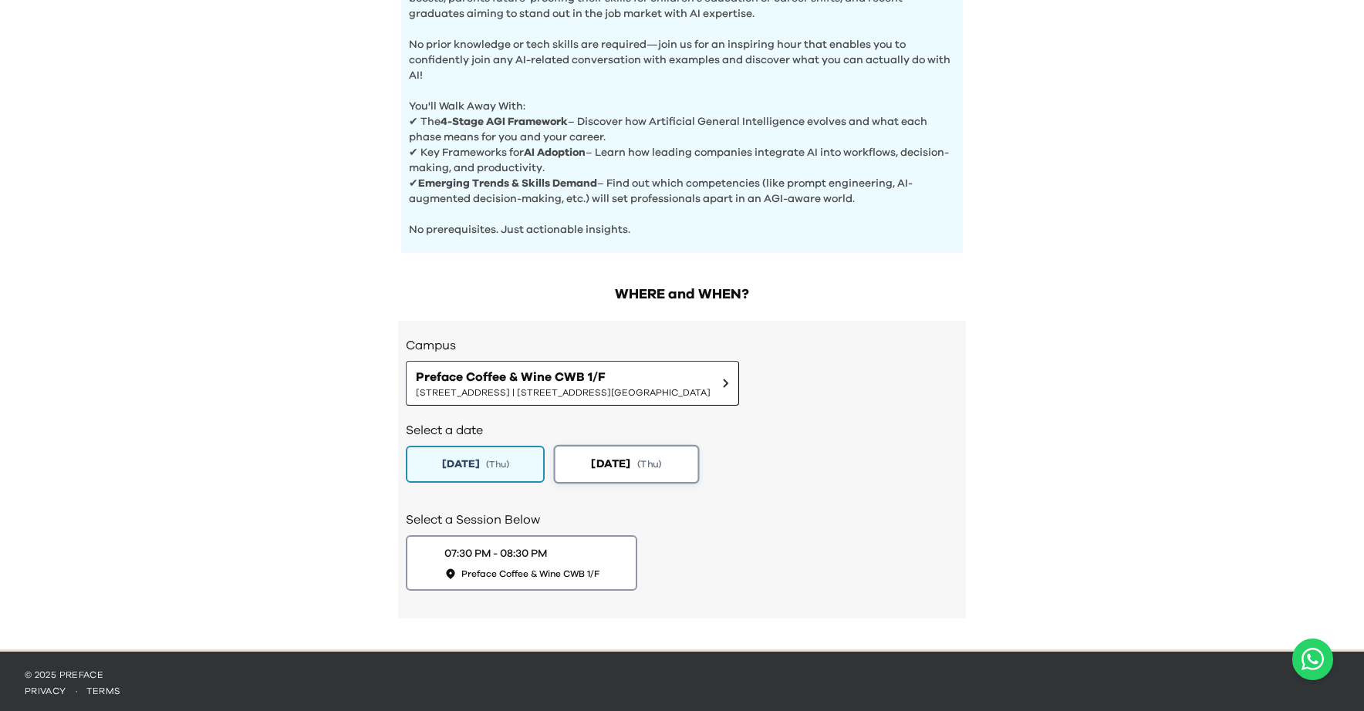
scroll to position [583, 0]
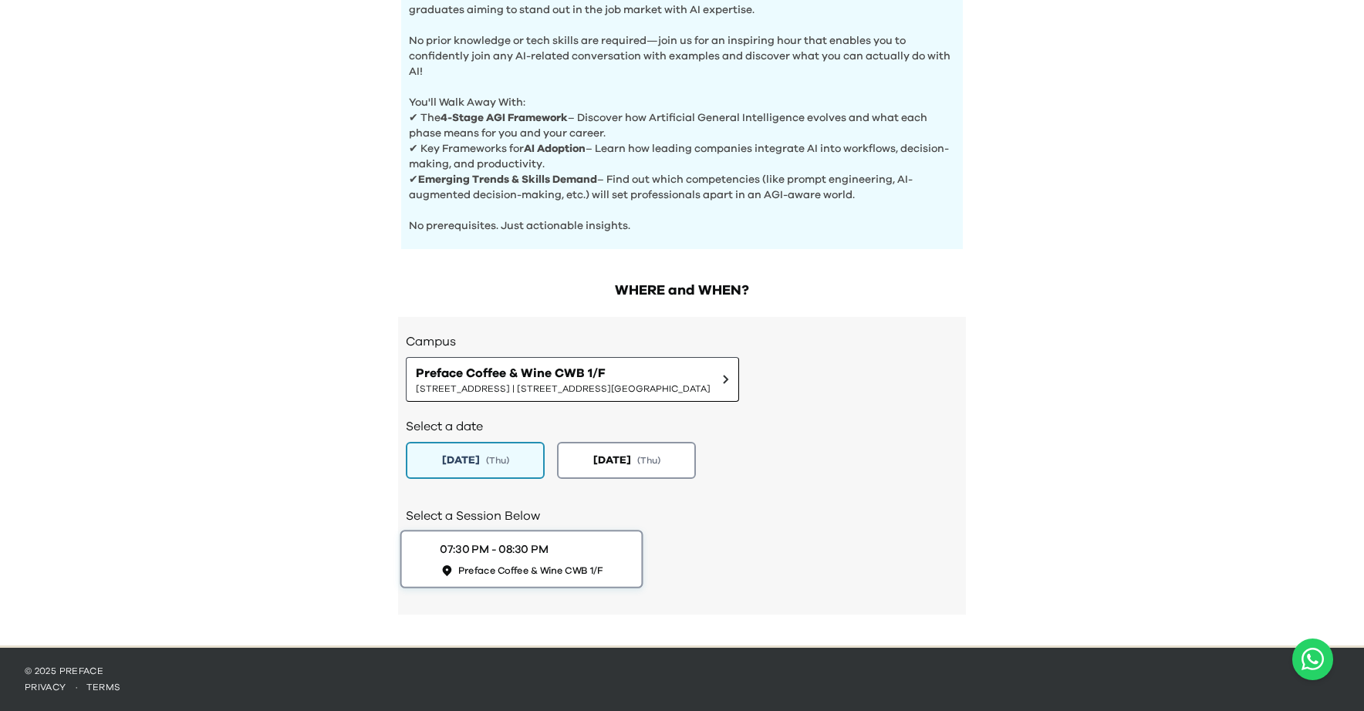
click at [591, 560] on div "07:30 PM - 08:30 PM Preface Coffee & Wine CWB 1/F" at bounding box center [521, 559] width 163 height 35
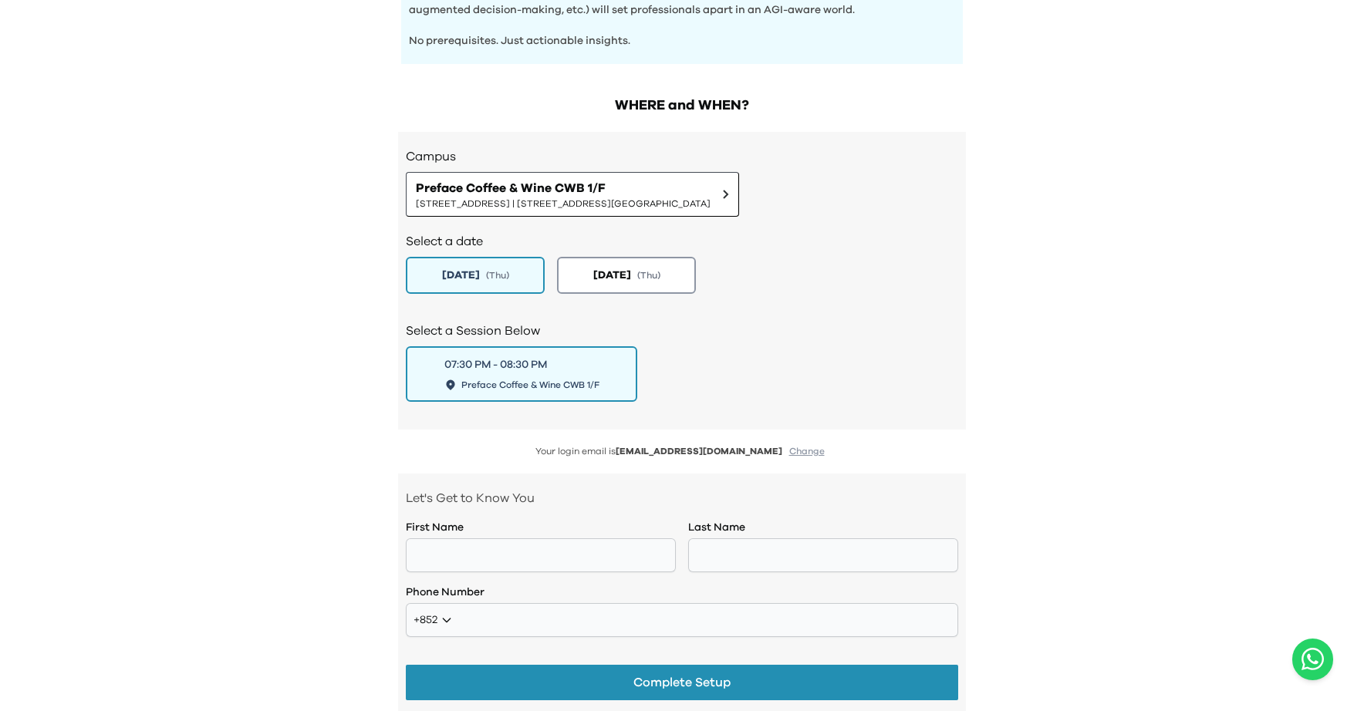
scroll to position [914, 0]
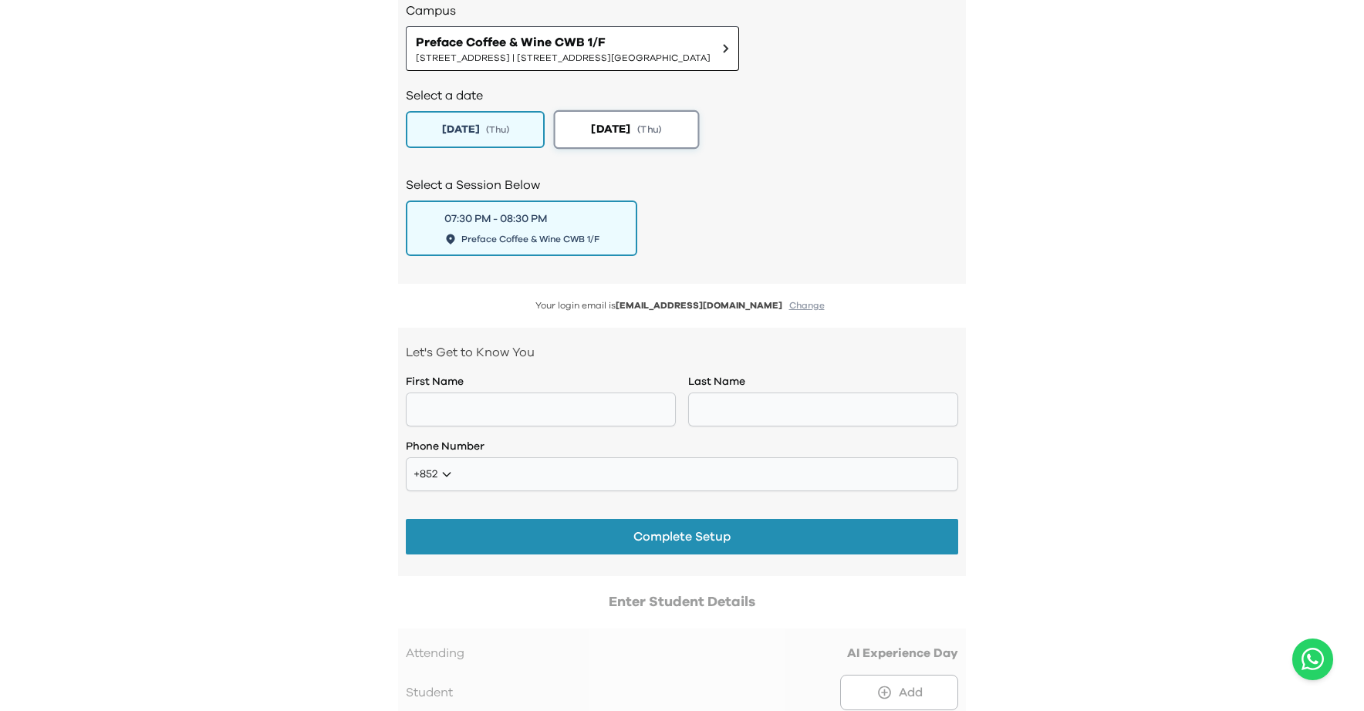
click at [629, 140] on button "2025-09-18 ( Thu )" at bounding box center [627, 129] width 146 height 39
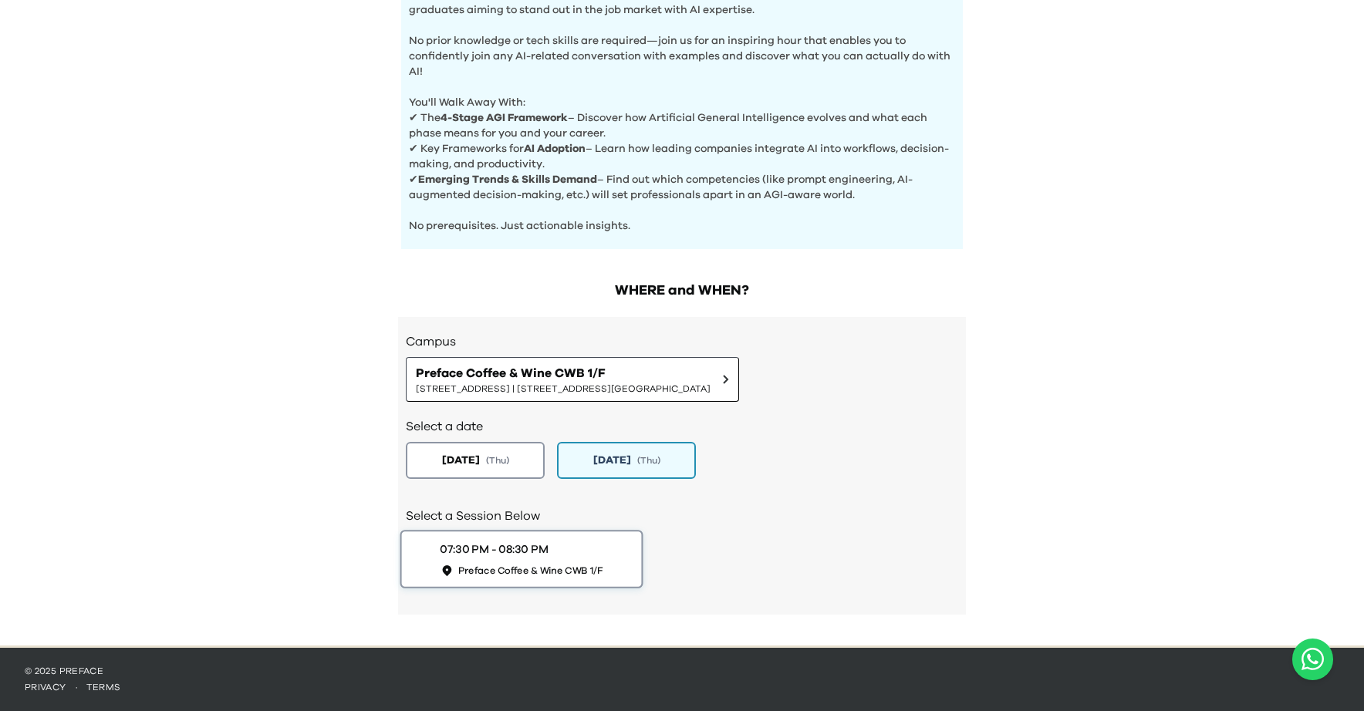
click at [561, 553] on div "07:30 PM - 08:30 PM Preface Coffee & Wine CWB 1/F" at bounding box center [521, 559] width 163 height 35
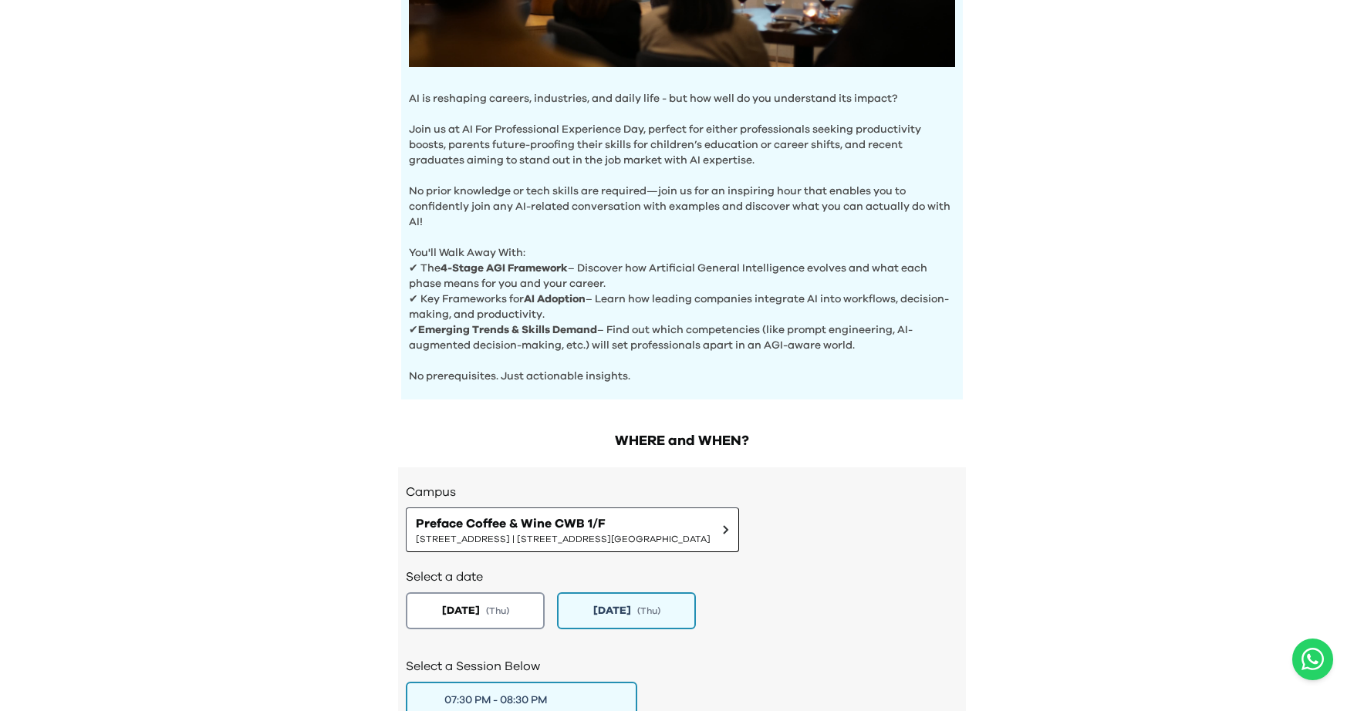
scroll to position [0, 0]
